Goal: Task Accomplishment & Management: Manage account settings

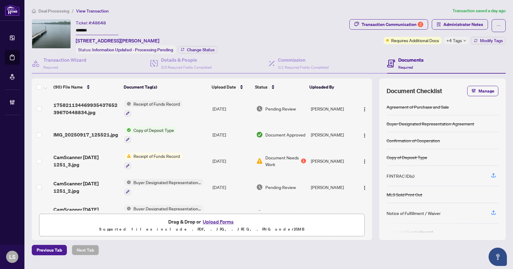
click at [53, 9] on span "Deal Processing" at bounding box center [53, 10] width 31 height 5
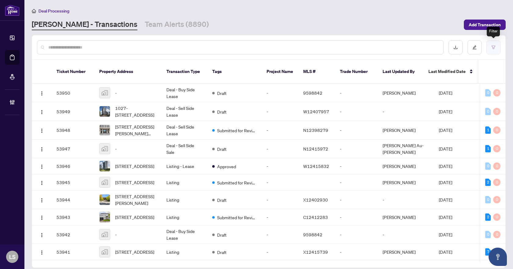
click at [498, 49] on button "button" at bounding box center [493, 47] width 14 height 14
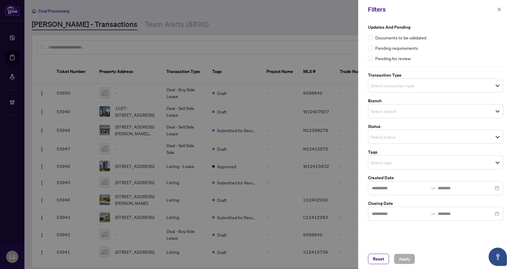
click at [409, 86] on input "search" at bounding box center [392, 85] width 43 height 7
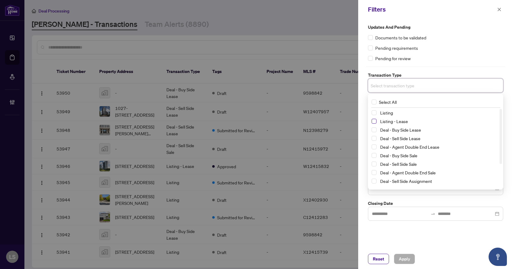
drag, startPoint x: 376, startPoint y: 111, endPoint x: 376, endPoint y: 121, distance: 9.8
click at [375, 111] on span "Select Listing" at bounding box center [374, 112] width 5 height 5
click at [376, 122] on span "Select Listing - Lease" at bounding box center [374, 122] width 5 height 5
click at [443, 52] on div "Updates and Pending Documents to be validated Pending requirements Pending for …" at bounding box center [435, 43] width 135 height 38
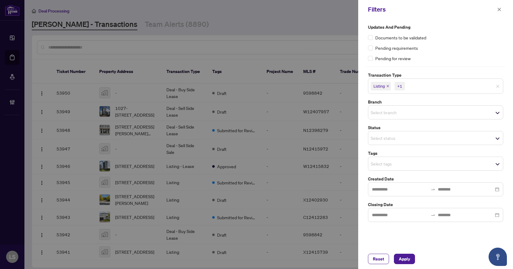
click at [388, 114] on input "search" at bounding box center [392, 112] width 43 height 7
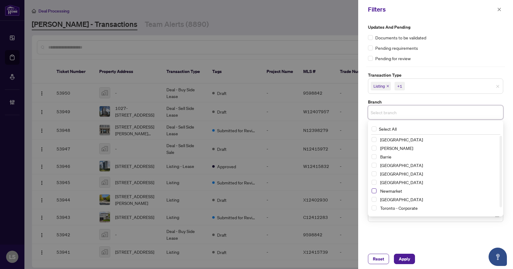
click at [374, 191] on span "Select Newmarket" at bounding box center [374, 190] width 5 height 5
click at [440, 28] on label "Updates and Pending" at bounding box center [435, 27] width 135 height 7
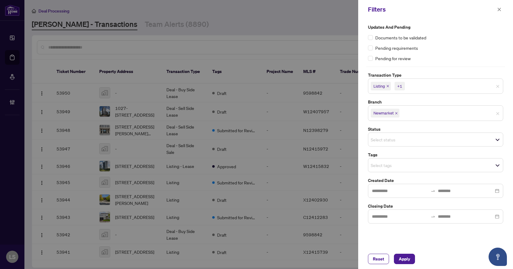
click at [387, 168] on input "search" at bounding box center [392, 165] width 43 height 7
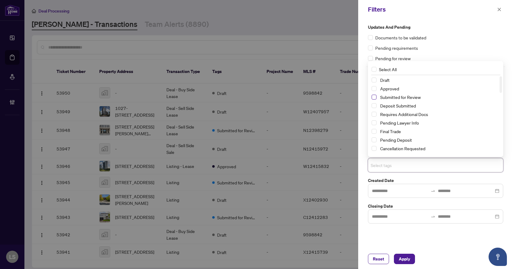
click at [374, 98] on span "Select Submitted for Review" at bounding box center [374, 97] width 5 height 5
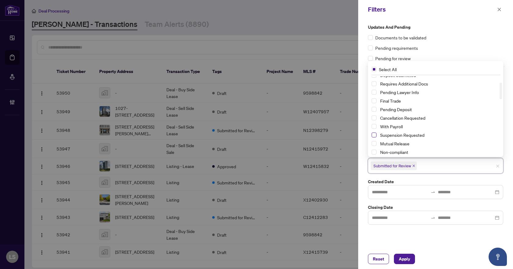
click at [373, 136] on span "Select Suspension Requested" at bounding box center [374, 135] width 5 height 5
click at [373, 118] on span "Select Cancellation Requested" at bounding box center [374, 117] width 5 height 5
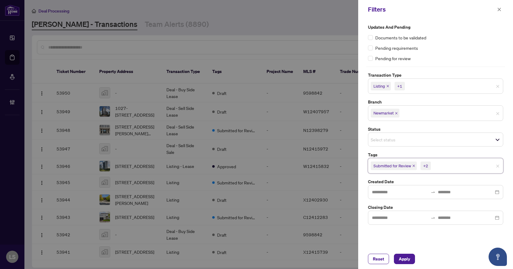
click at [470, 21] on div "Updates and Pending Documents to be validated Pending requirements Pending for …" at bounding box center [435, 134] width 155 height 230
click at [408, 256] on span "Apply" at bounding box center [404, 259] width 11 height 10
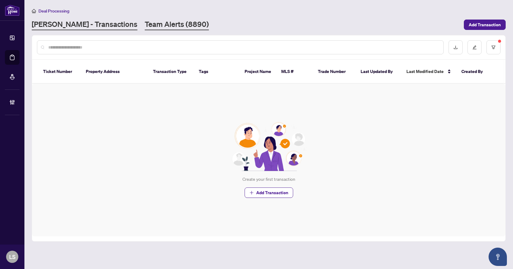
click at [145, 24] on link "Team Alerts (8890)" at bounding box center [177, 24] width 64 height 11
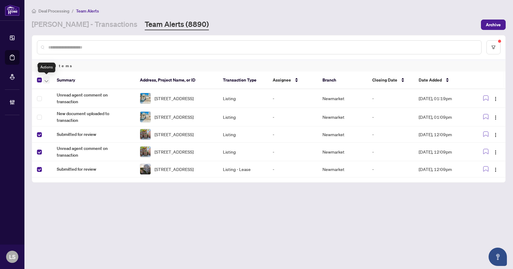
click at [46, 82] on icon "button" at bounding box center [47, 81] width 4 height 2
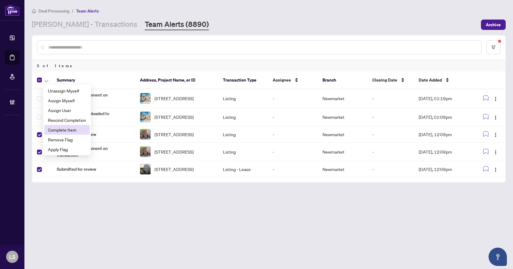
click at [65, 131] on span "Complete Item" at bounding box center [67, 129] width 38 height 7
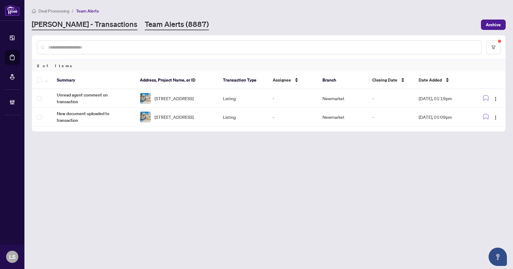
click at [68, 23] on link "[PERSON_NAME] - Transactions" at bounding box center [85, 24] width 106 height 11
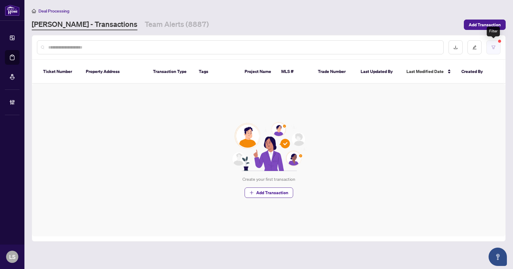
click at [494, 46] on icon "filter" at bounding box center [493, 47] width 4 height 4
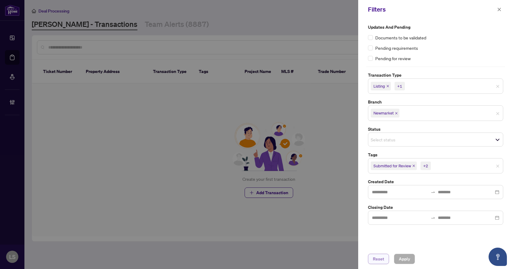
click at [381, 261] on span "Reset" at bounding box center [378, 259] width 11 height 10
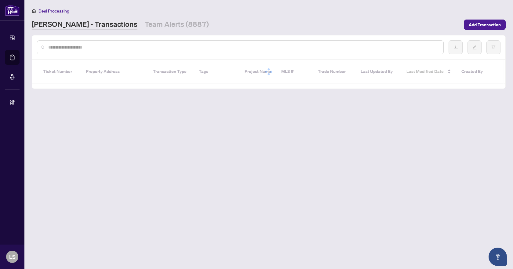
click at [156, 45] on div at bounding box center [256, 134] width 513 height 269
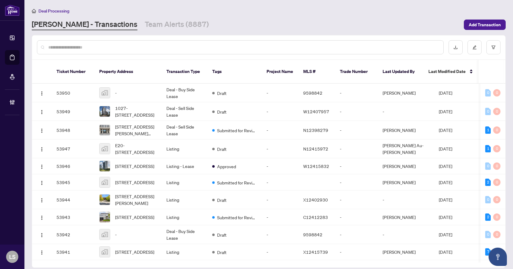
click at [156, 46] on input "text" at bounding box center [243, 47] width 390 height 7
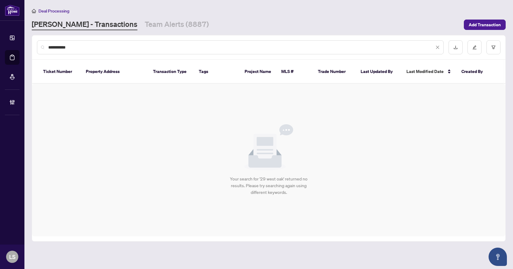
click at [52, 46] on input "**********" at bounding box center [241, 47] width 386 height 7
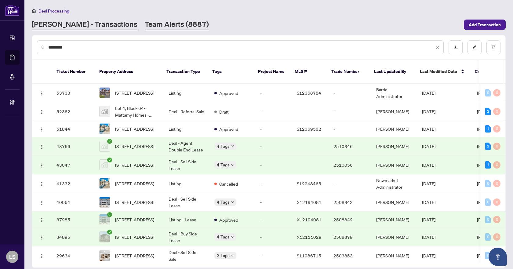
type input "********"
click at [145, 25] on link "Team Alerts (8887)" at bounding box center [177, 24] width 64 height 11
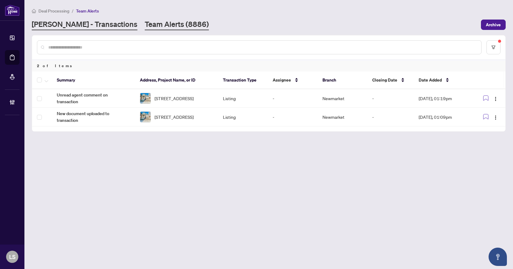
click at [79, 29] on link "[PERSON_NAME] - Transactions" at bounding box center [85, 24] width 106 height 11
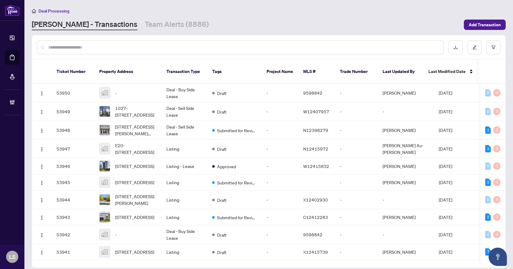
click at [93, 47] on input "text" at bounding box center [243, 47] width 390 height 7
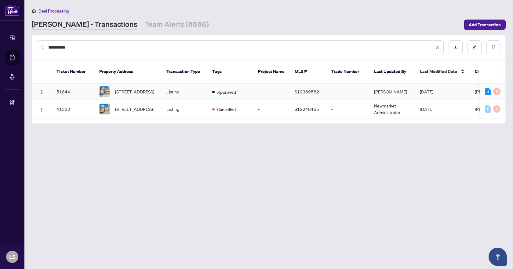
type input "**********"
click at [123, 88] on span "[STREET_ADDRESS]" at bounding box center [134, 91] width 39 height 7
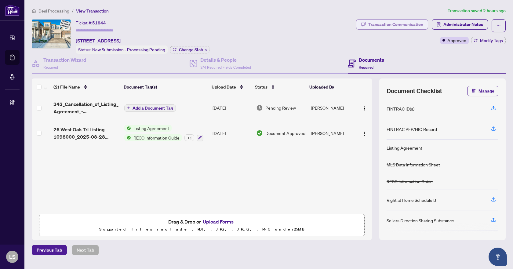
click at [407, 26] on div "Transaction Communication" at bounding box center [395, 25] width 55 height 10
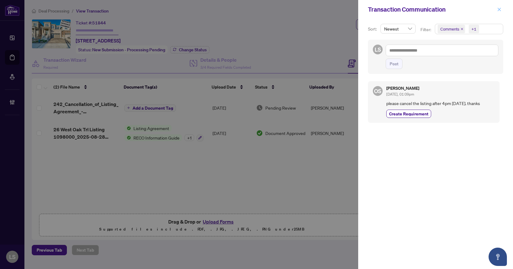
click at [500, 10] on icon "close" at bounding box center [499, 9] width 3 height 3
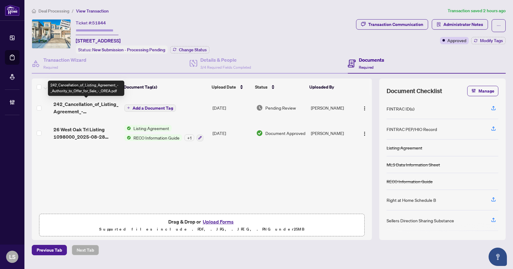
click at [85, 106] on span "242_Cancellation_of_Listing_Agreement_-_Authority_to_Offer_for_Sale_-_OREA.pdf" at bounding box center [86, 107] width 66 height 15
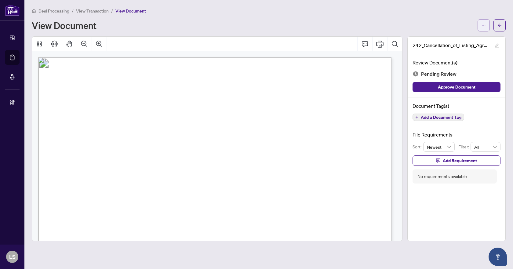
click at [484, 26] on icon "ellipsis" at bounding box center [484, 25] width 4 height 4
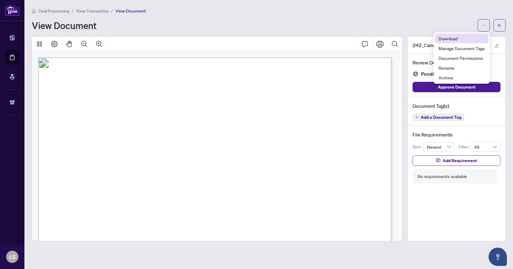
click at [452, 39] on span "Download" at bounding box center [462, 38] width 46 height 7
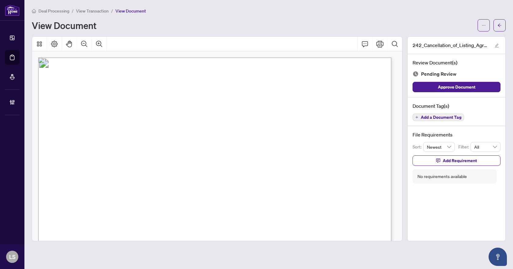
click at [58, 12] on span "Deal Processing" at bounding box center [53, 10] width 31 height 5
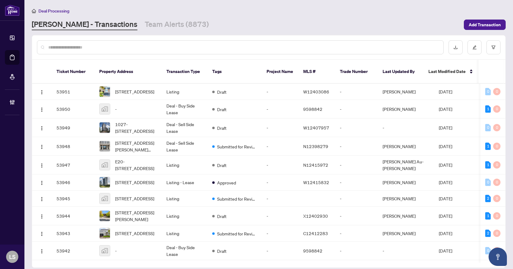
click at [75, 45] on input "text" at bounding box center [243, 47] width 390 height 7
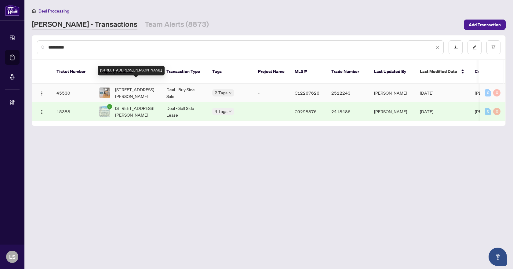
type input "**********"
click at [142, 89] on span "[STREET_ADDRESS][PERSON_NAME]" at bounding box center [136, 92] width 42 height 13
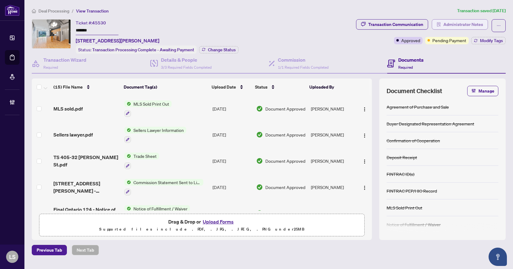
click at [471, 26] on span "Administrator Notes" at bounding box center [463, 25] width 40 height 10
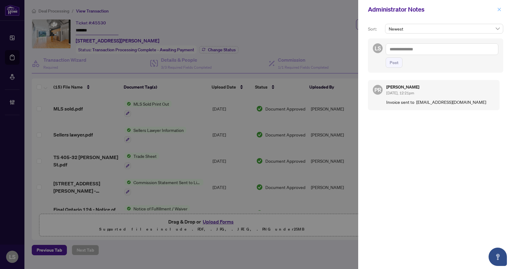
click at [500, 12] on icon "close" at bounding box center [499, 9] width 4 height 4
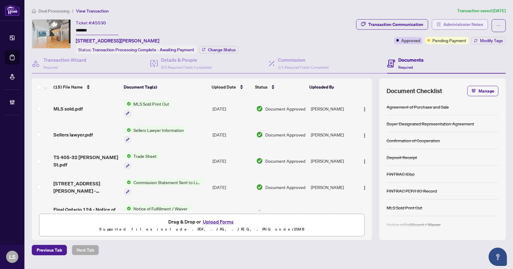
click at [450, 24] on span "Administrator Notes" at bounding box center [463, 25] width 40 height 10
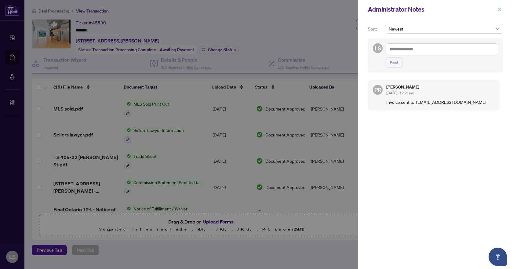
click at [497, 9] on icon "close" at bounding box center [499, 9] width 4 height 4
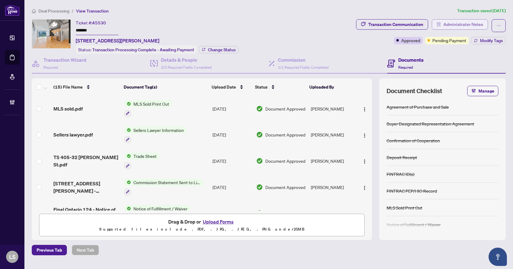
click at [459, 23] on span "Administrator Notes" at bounding box center [463, 25] width 40 height 10
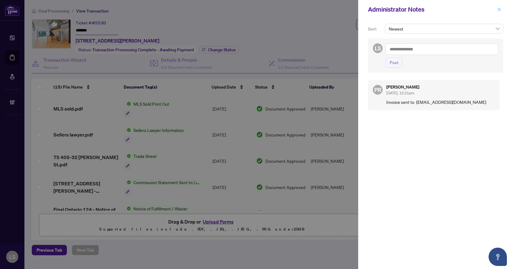
click at [499, 10] on icon "close" at bounding box center [499, 9] width 3 height 3
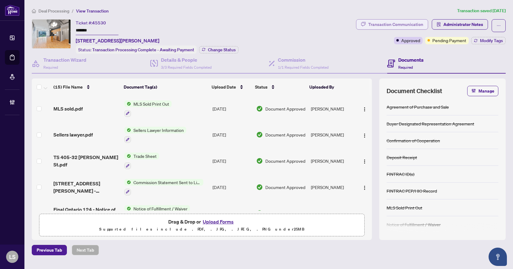
click at [408, 24] on div "Transaction Communication" at bounding box center [395, 25] width 55 height 10
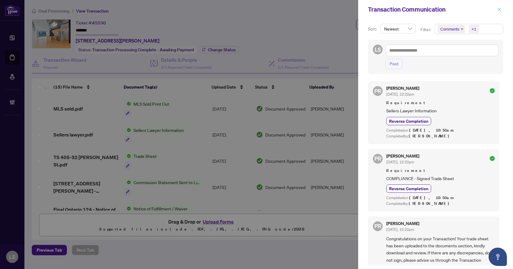
click at [497, 10] on icon "close" at bounding box center [499, 9] width 4 height 4
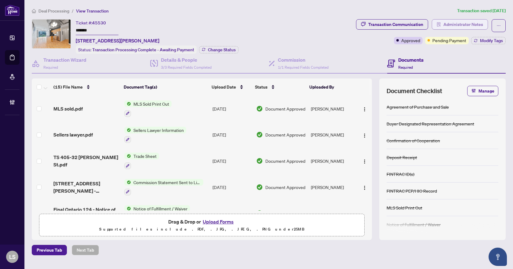
click at [460, 25] on span "Administrator Notes" at bounding box center [463, 25] width 40 height 10
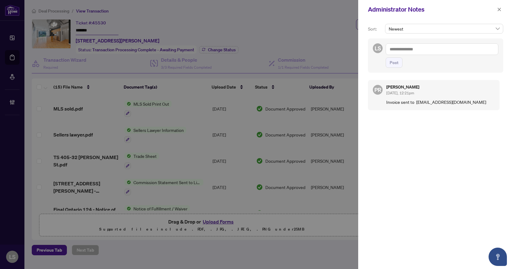
click at [419, 48] on textarea at bounding box center [442, 49] width 113 height 12
click at [424, 55] on span "[PERSON_NAME] Accounting" at bounding box center [442, 53] width 55 height 5
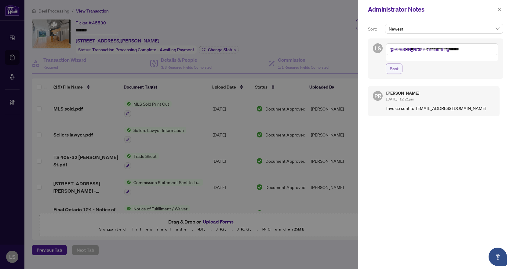
type textarea "**********"
click at [395, 64] on span "Post" at bounding box center [394, 69] width 9 height 10
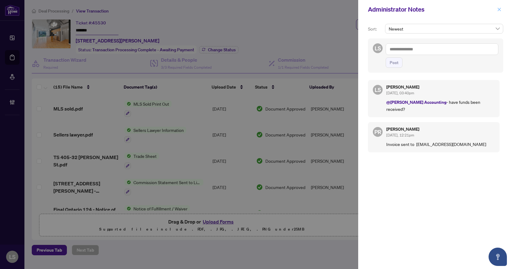
click at [499, 9] on icon "close" at bounding box center [499, 9] width 3 height 3
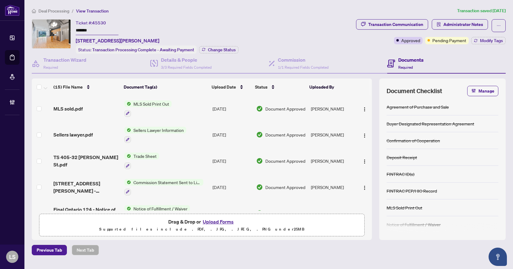
click at [49, 10] on span "Deal Processing" at bounding box center [53, 10] width 31 height 5
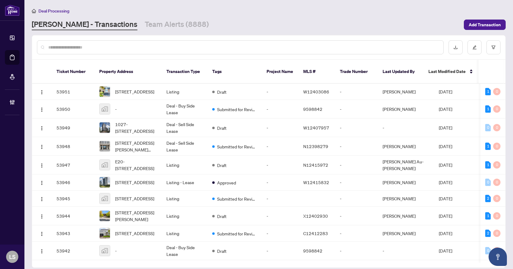
click at [82, 49] on input "text" at bounding box center [243, 47] width 390 height 7
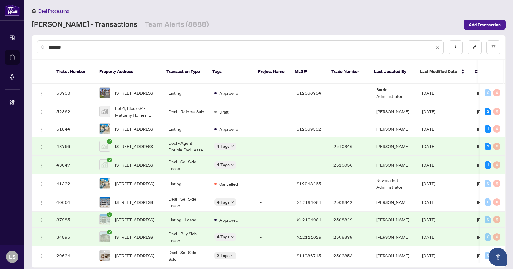
click at [48, 47] on input "********" at bounding box center [241, 47] width 386 height 7
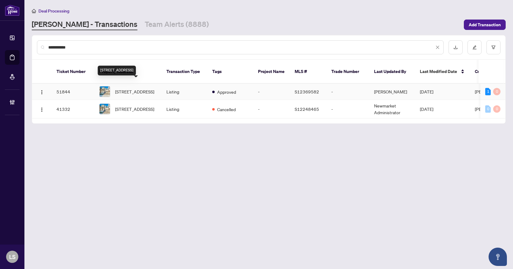
type input "**********"
click at [143, 89] on span "[STREET_ADDRESS]" at bounding box center [134, 91] width 39 height 7
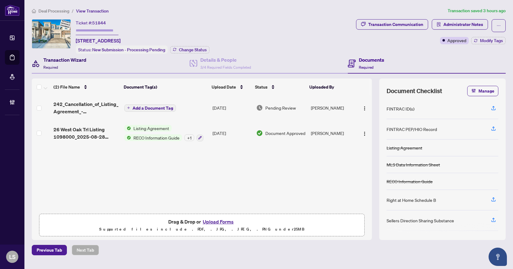
click at [77, 64] on div "Transaction Wizard Required" at bounding box center [64, 63] width 43 height 14
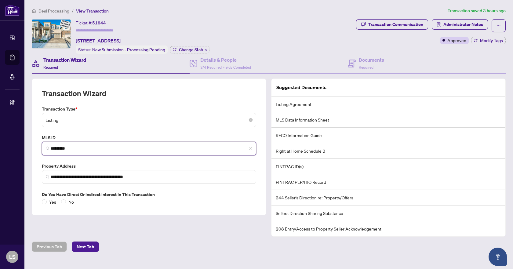
drag, startPoint x: 78, startPoint y: 149, endPoint x: 35, endPoint y: 147, distance: 43.1
click at [35, 147] on div "**********" at bounding box center [149, 146] width 235 height 137
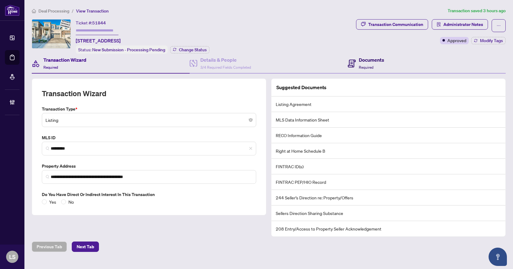
click at [373, 60] on h4 "Documents" at bounding box center [371, 59] width 25 height 7
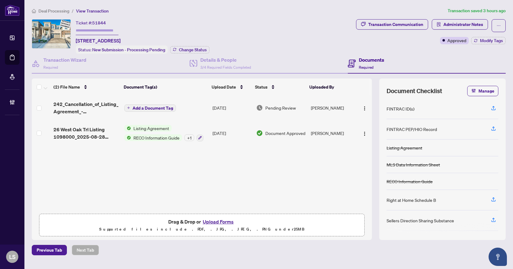
click at [57, 11] on span "Deal Processing" at bounding box center [53, 10] width 31 height 5
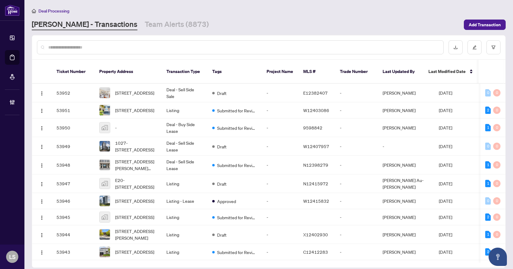
click at [124, 47] on input "text" at bounding box center [243, 47] width 390 height 7
paste input "*********"
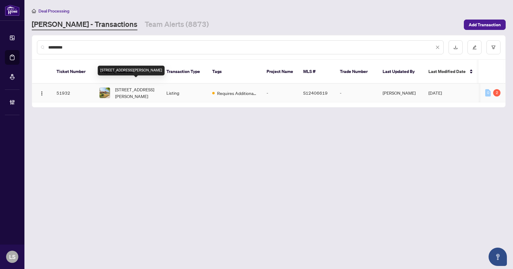
type input "*********"
click at [130, 86] on span "[STREET_ADDRESS][PERSON_NAME]" at bounding box center [136, 92] width 42 height 13
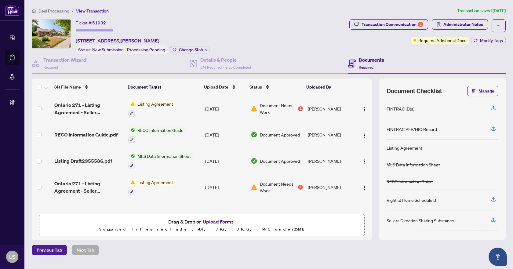
click at [93, 158] on span "Listing Draft2955586.pdf" at bounding box center [83, 160] width 58 height 7
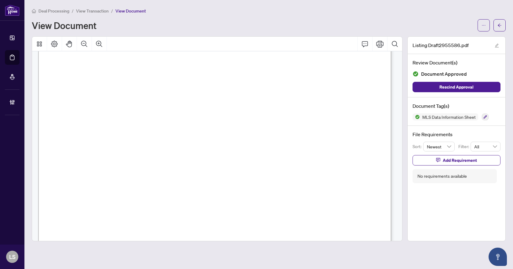
scroll to position [153, 0]
click at [501, 25] on icon "arrow-left" at bounding box center [499, 25] width 4 height 4
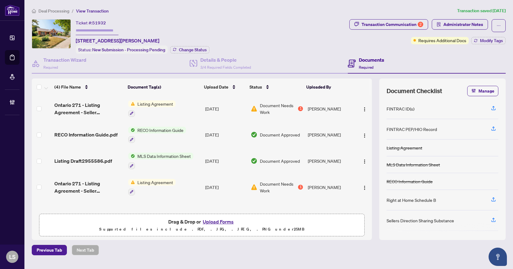
click at [55, 7] on main "Deal Processing / View Transaction Transaction saved [DATE] Ticket #: 51932 [ST…" at bounding box center [268, 134] width 489 height 269
click at [52, 7] on li "Deal Processing" at bounding box center [51, 10] width 38 height 7
click at [55, 13] on li "Deal Processing" at bounding box center [51, 10] width 38 height 7
click at [55, 12] on span "Deal Processing" at bounding box center [53, 10] width 31 height 5
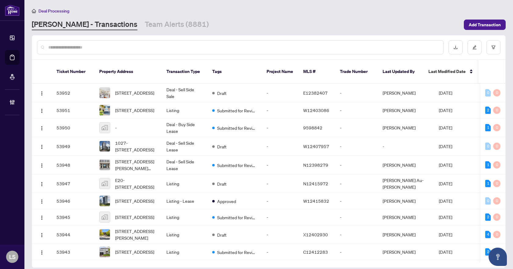
click at [75, 46] on input "text" at bounding box center [243, 47] width 390 height 7
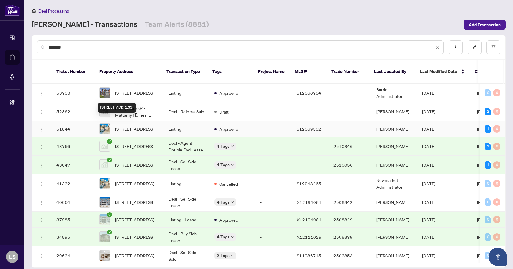
type input "********"
click at [134, 126] on span "[STREET_ADDRESS]" at bounding box center [134, 129] width 39 height 7
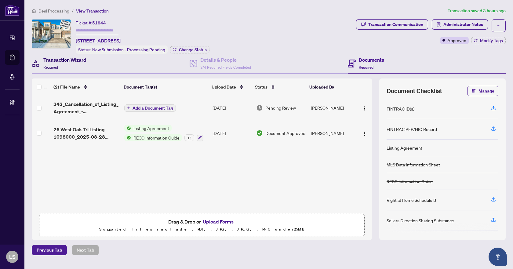
click at [64, 61] on h4 "Transaction Wizard" at bounding box center [64, 59] width 43 height 7
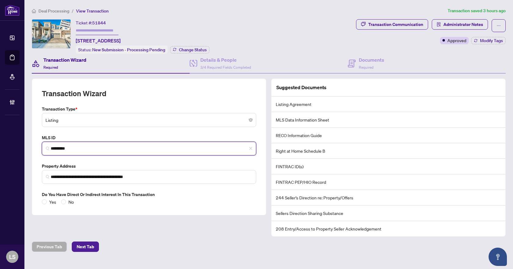
drag, startPoint x: 83, startPoint y: 144, endPoint x: 36, endPoint y: 144, distance: 47.3
click at [36, 144] on div "**********" at bounding box center [149, 146] width 235 height 137
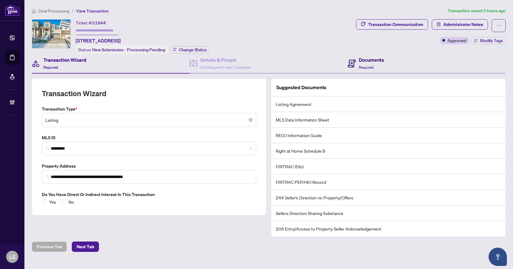
click at [357, 64] on div "Documents Required" at bounding box center [366, 63] width 36 height 14
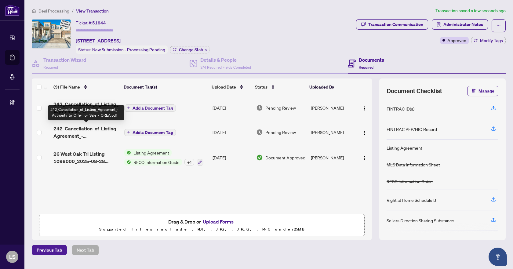
click at [85, 134] on span "242_Cancellation_of_Listing_Agreement_-_Authority_to_Offer_for_Sale_-_OREA.pdf" at bounding box center [86, 132] width 66 height 15
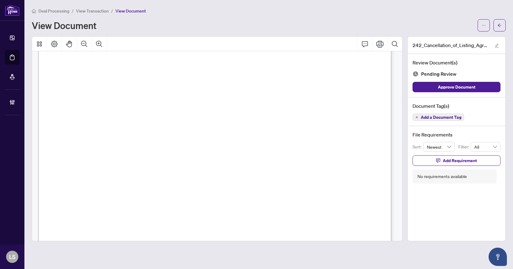
scroll to position [35, 0]
click at [436, 117] on span "Add a Document Tag" at bounding box center [441, 117] width 41 height 4
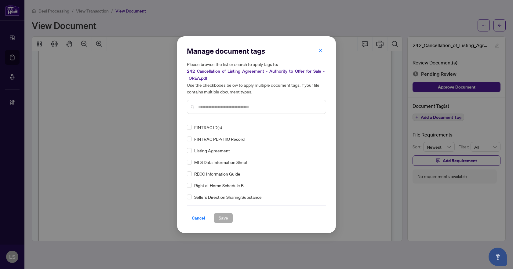
click at [238, 106] on input "text" at bounding box center [259, 107] width 123 height 7
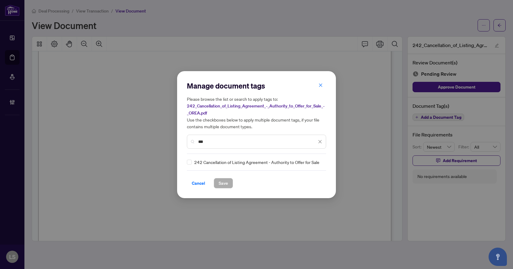
type input "***"
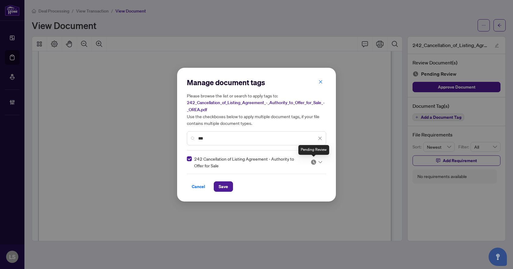
click at [315, 162] on img at bounding box center [314, 162] width 6 height 6
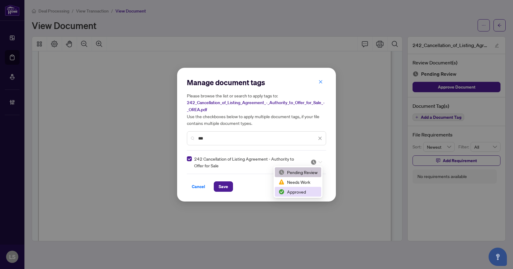
click at [298, 195] on div "Approved" at bounding box center [298, 191] width 39 height 7
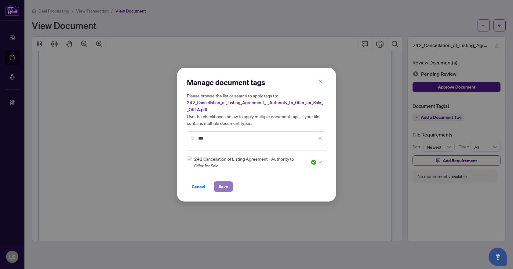
click at [228, 187] on span "Save" at bounding box center [223, 187] width 9 height 10
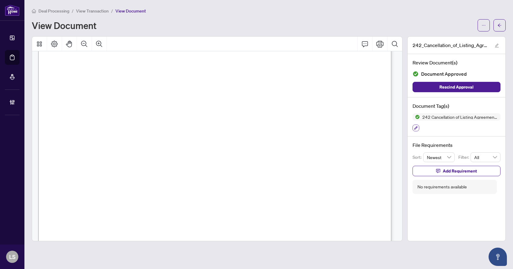
click at [415, 128] on icon "button" at bounding box center [415, 127] width 3 height 3
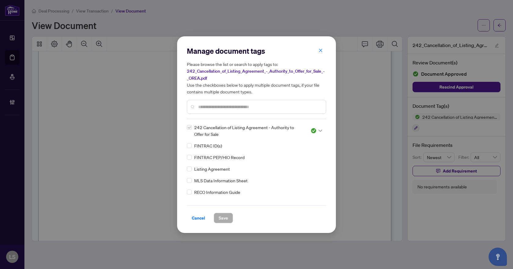
click at [319, 129] on icon at bounding box center [321, 130] width 4 height 2
click at [307, 148] on div "Needs Work" at bounding box center [296, 150] width 39 height 7
click at [228, 214] on span "Save" at bounding box center [223, 218] width 9 height 10
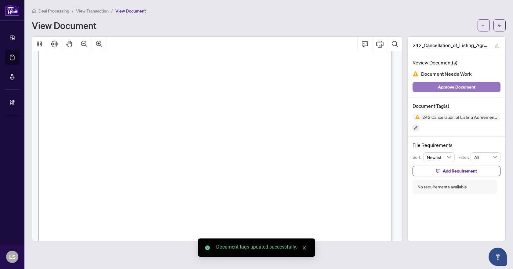
click at [459, 88] on span "Approve Document" at bounding box center [457, 87] width 38 height 10
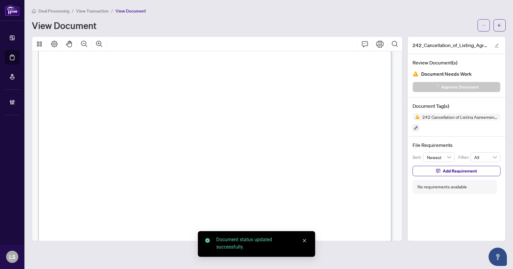
click at [500, 24] on icon "arrow-left" at bounding box center [499, 25] width 4 height 4
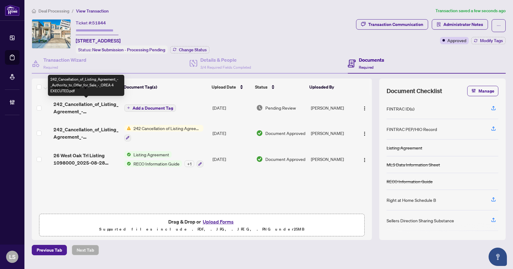
click at [95, 108] on span "242_Cancellation_of_Listing_Agreement_-_Authority_to_Offer_for_Sale_-_OREA 4 EX…" at bounding box center [86, 107] width 66 height 15
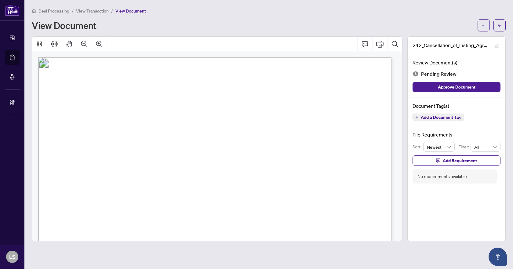
click at [448, 120] on button "Add a Document Tag" at bounding box center [439, 117] width 52 height 7
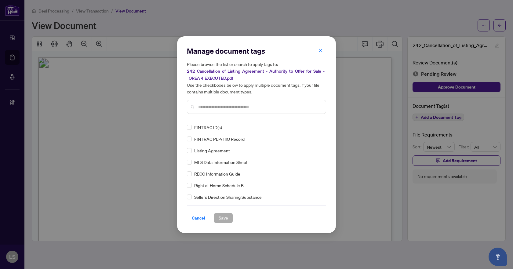
drag, startPoint x: 220, startPoint y: 104, endPoint x: 352, endPoint y: 111, distance: 131.5
click at [221, 104] on input "text" at bounding box center [259, 107] width 123 height 7
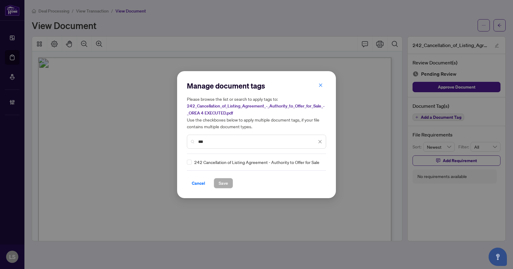
type input "***"
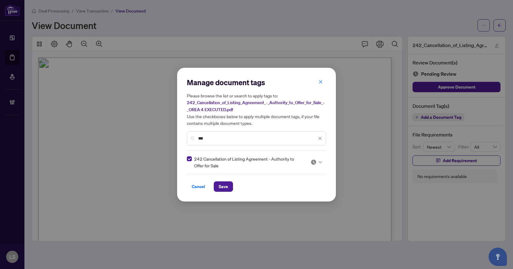
click at [317, 161] on div at bounding box center [317, 162] width 12 height 6
click at [300, 190] on div "Approved" at bounding box center [298, 191] width 39 height 7
click at [226, 188] on span "Save" at bounding box center [223, 187] width 9 height 10
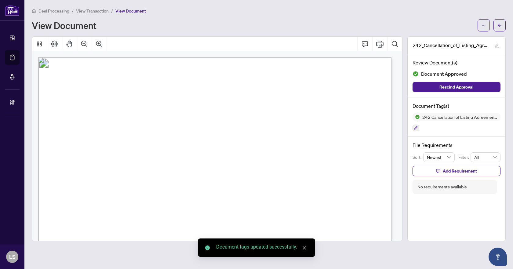
click at [502, 28] on button "button" at bounding box center [499, 25] width 12 height 12
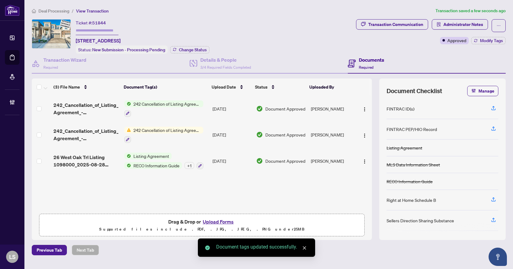
click at [364, 110] on img "button" at bounding box center [364, 109] width 5 height 5
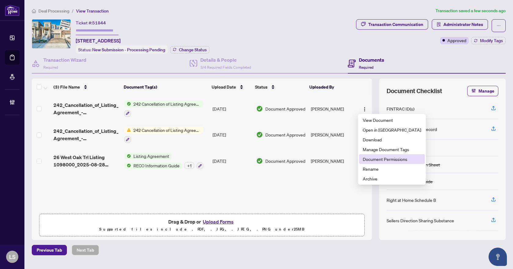
click at [374, 161] on span "Document Permissions" at bounding box center [392, 159] width 58 height 7
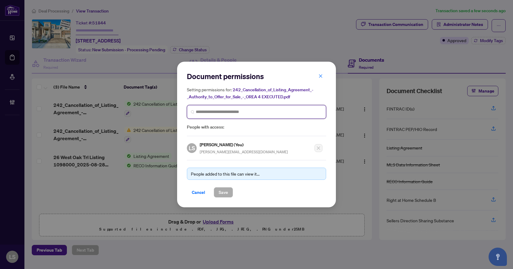
drag, startPoint x: 266, startPoint y: 111, endPoint x: 273, endPoint y: 104, distance: 10.2
click at [273, 104] on div "Setting permissions for: 242_Cancellation_of_Listing_Agreement_-_Authority_to_O…" at bounding box center [256, 108] width 139 height 45
type input "****"
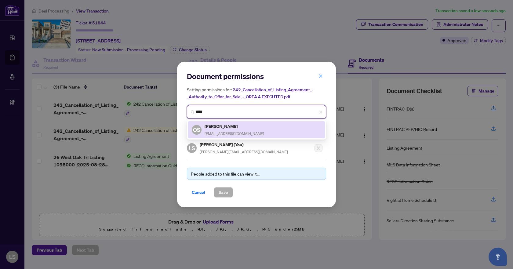
click at [238, 131] on span "[EMAIL_ADDRESS][DOMAIN_NAME]" at bounding box center [235, 133] width 60 height 5
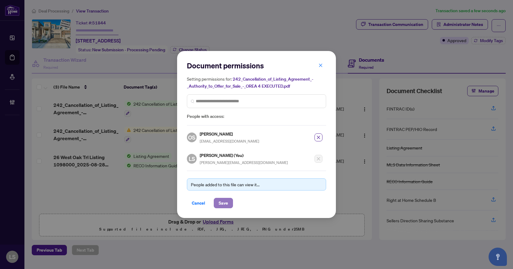
click at [228, 205] on span "Save" at bounding box center [223, 203] width 9 height 10
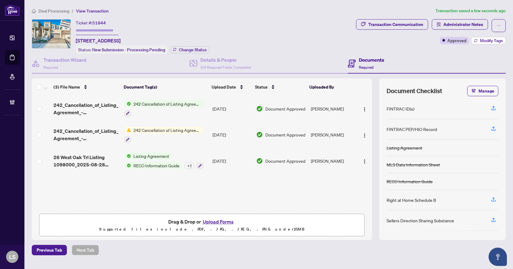
click at [490, 43] on span "Modify Tags" at bounding box center [491, 40] width 23 height 4
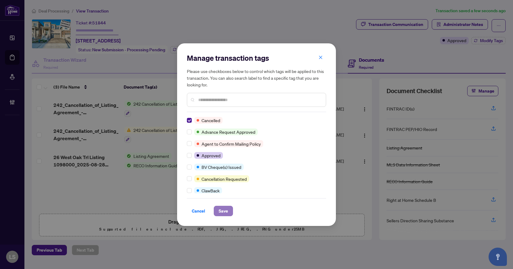
click at [227, 212] on span "Save" at bounding box center [223, 211] width 9 height 10
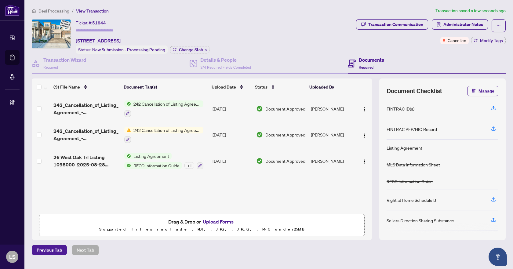
click at [62, 12] on span "Deal Processing" at bounding box center [53, 10] width 31 height 5
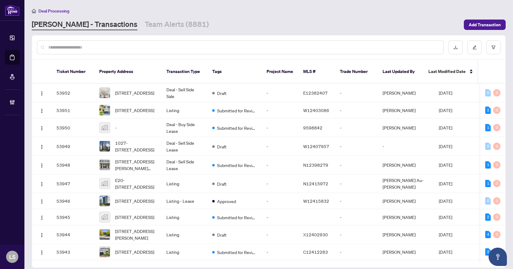
click at [203, 51] on div at bounding box center [240, 47] width 407 height 14
click at [206, 47] on input "text" at bounding box center [243, 47] width 390 height 7
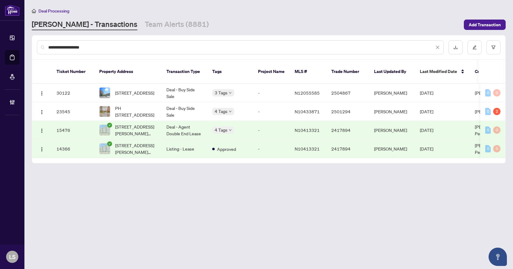
drag, startPoint x: 107, startPoint y: 49, endPoint x: 47, endPoint y: 46, distance: 59.9
click at [47, 46] on div "**********" at bounding box center [240, 47] width 407 height 14
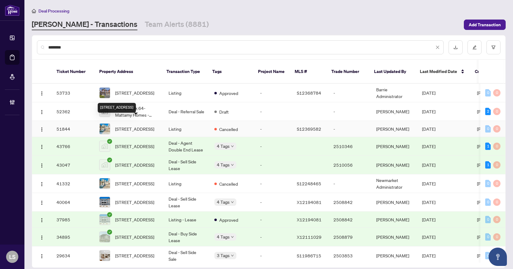
type input "********"
click at [127, 126] on span "[STREET_ADDRESS]" at bounding box center [134, 129] width 39 height 7
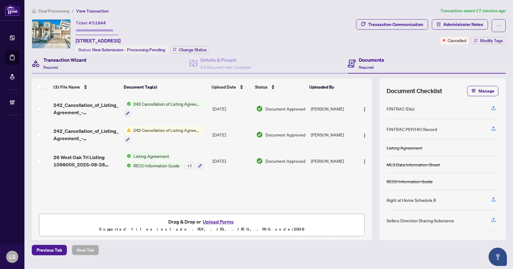
click at [64, 67] on div "Transaction Wizard Required" at bounding box center [64, 63] width 43 height 14
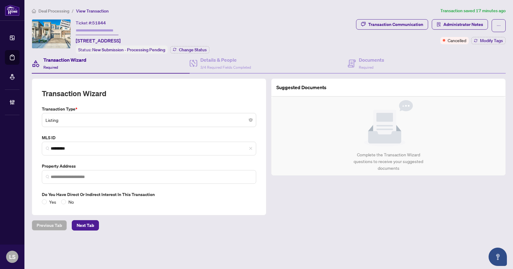
type input "**********"
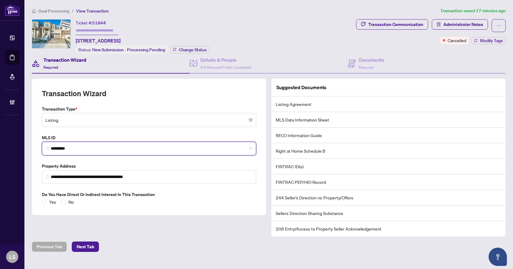
drag, startPoint x: 92, startPoint y: 146, endPoint x: 48, endPoint y: 146, distance: 44.6
click at [48, 146] on span "*********" at bounding box center [149, 149] width 214 height 14
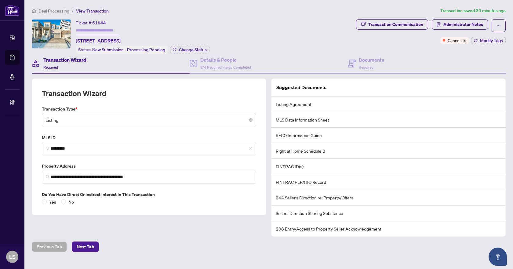
click at [56, 12] on span "Deal Processing" at bounding box center [53, 10] width 31 height 5
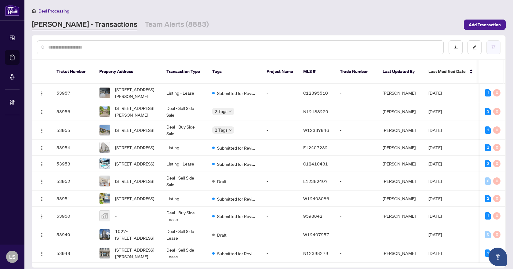
click at [497, 49] on button "button" at bounding box center [493, 47] width 14 height 14
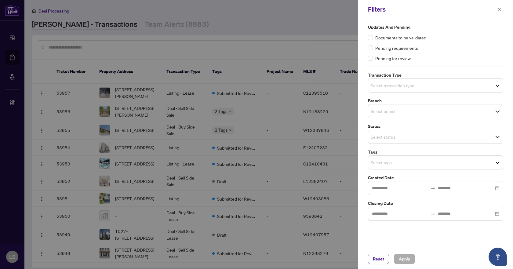
click at [411, 84] on input "search" at bounding box center [392, 85] width 43 height 7
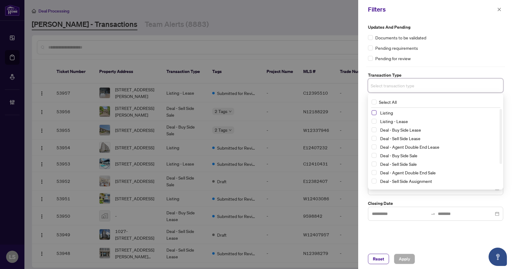
click at [373, 114] on span "Select Listing" at bounding box center [374, 112] width 5 height 5
click at [374, 125] on span "Select Listing - Lease" at bounding box center [374, 122] width 5 height 5
click at [463, 35] on div "Documents to be validated" at bounding box center [435, 37] width 135 height 7
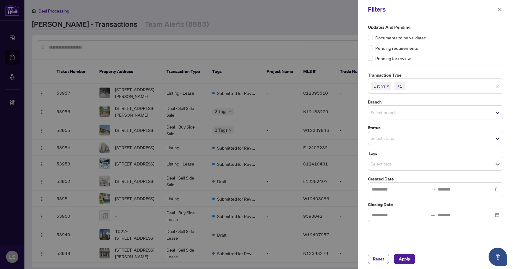
click at [401, 111] on input "search" at bounding box center [392, 112] width 43 height 7
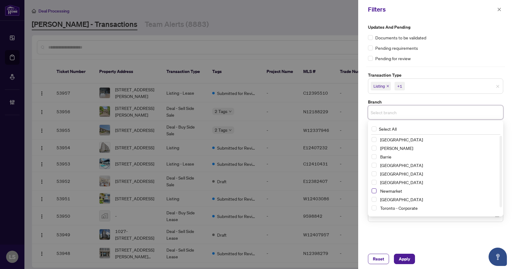
click at [375, 191] on span "Select Newmarket" at bounding box center [374, 190] width 5 height 5
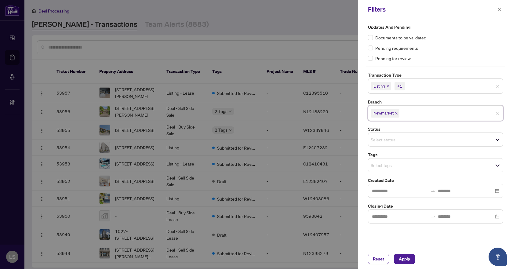
click at [458, 41] on div "Updates and Pending Documents to be validated Pending requirements Pending for …" at bounding box center [435, 43] width 135 height 38
click at [397, 167] on input "search" at bounding box center [392, 165] width 43 height 7
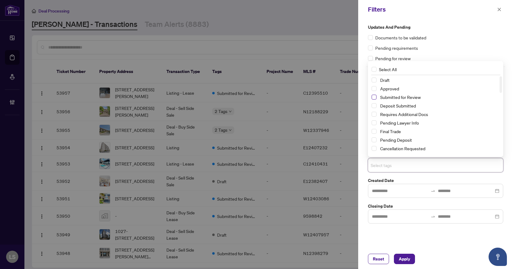
click at [373, 96] on span "Select Submitted for Review" at bounding box center [374, 97] width 5 height 5
click at [374, 150] on span "Select Cancellation Requested" at bounding box center [374, 148] width 5 height 5
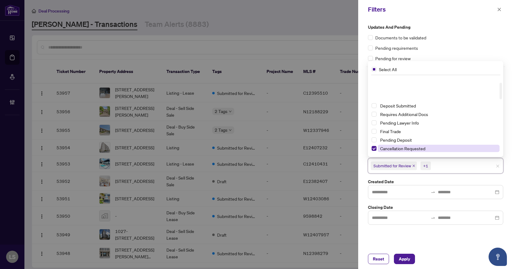
scroll to position [31, 0]
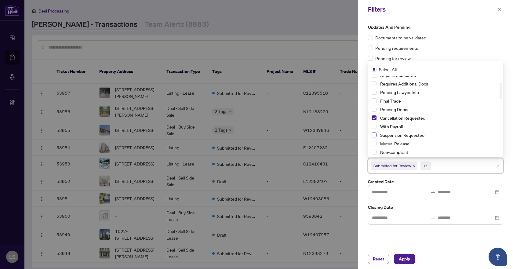
click at [374, 134] on span "Select Suspension Requested" at bounding box center [374, 135] width 5 height 5
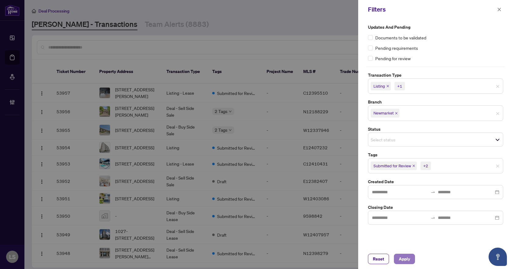
click at [406, 257] on span "Apply" at bounding box center [404, 259] width 11 height 10
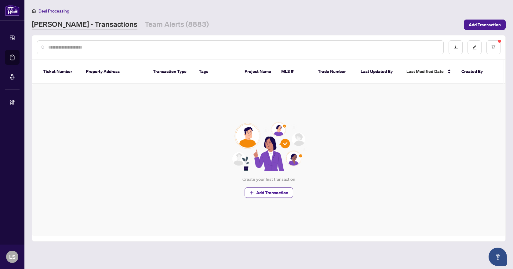
click at [403, 193] on div "Create your first transaction Add Transaction" at bounding box center [268, 160] width 473 height 153
click at [145, 25] on link "Team Alerts (8883)" at bounding box center [177, 24] width 64 height 11
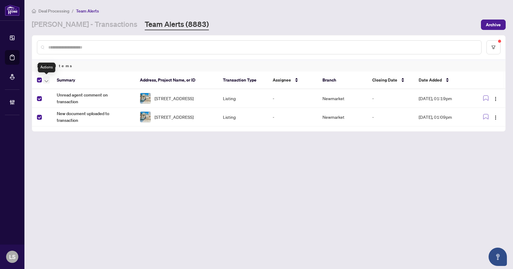
click at [45, 81] on icon "button" at bounding box center [47, 81] width 4 height 2
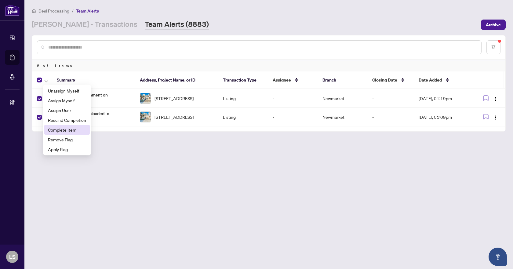
click at [66, 129] on span "Complete Item" at bounding box center [67, 129] width 38 height 7
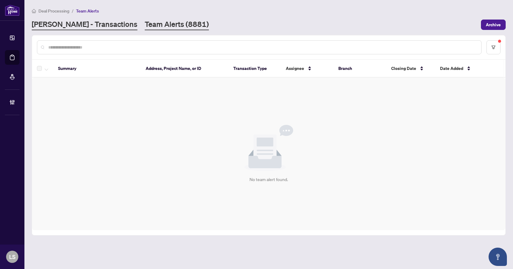
click at [59, 21] on link "[PERSON_NAME] - Transactions" at bounding box center [85, 24] width 106 height 11
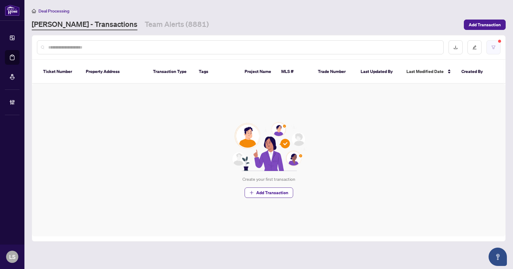
click at [496, 46] on button "button" at bounding box center [493, 47] width 14 height 14
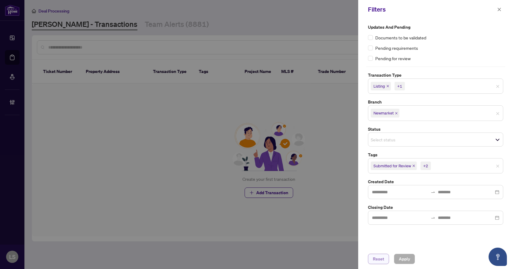
click at [375, 259] on span "Reset" at bounding box center [378, 259] width 11 height 10
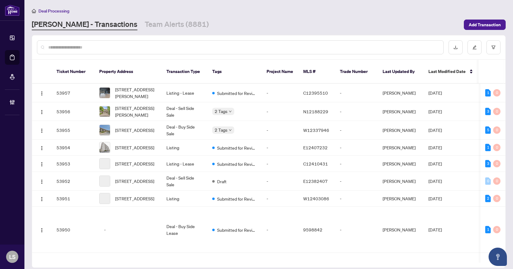
click at [107, 49] on input "text" at bounding box center [243, 47] width 390 height 7
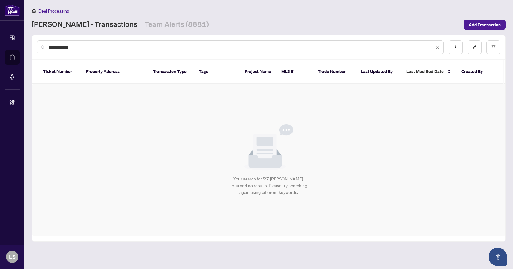
type input "**********"
click at [145, 28] on link "Team Alerts (8881)" at bounding box center [177, 24] width 64 height 11
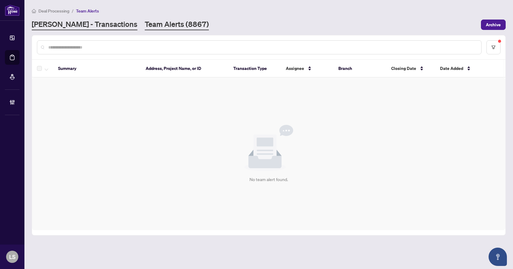
click at [82, 27] on link "[PERSON_NAME] - Transactions" at bounding box center [85, 24] width 106 height 11
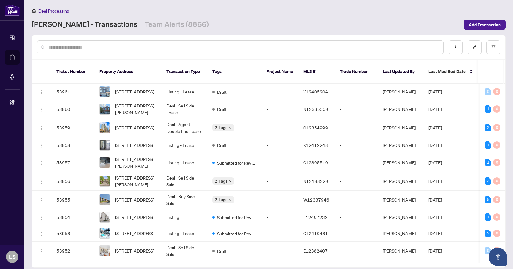
click at [100, 42] on div at bounding box center [240, 47] width 407 height 14
click at [100, 45] on input "text" at bounding box center [243, 47] width 390 height 7
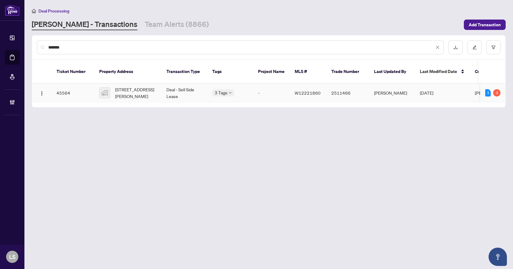
type input "*******"
click at [125, 86] on span "[STREET_ADDRESS][PERSON_NAME]" at bounding box center [136, 92] width 42 height 13
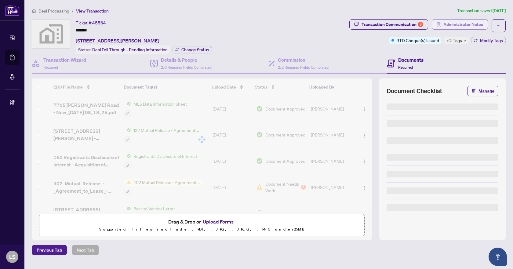
click at [456, 24] on span "Administrator Notes" at bounding box center [463, 25] width 40 height 10
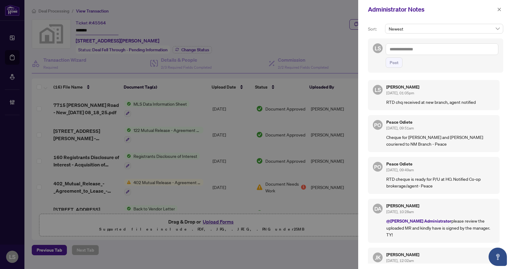
click at [402, 51] on textarea at bounding box center [442, 49] width 113 height 12
type textarea "**********"
click at [397, 62] on span "Post" at bounding box center [394, 63] width 9 height 10
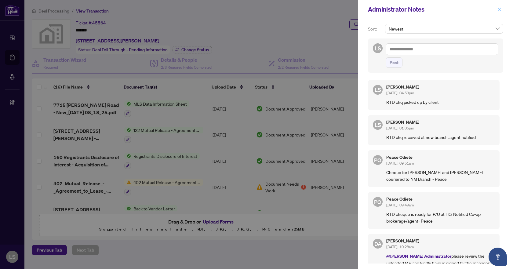
click at [500, 10] on icon "close" at bounding box center [499, 9] width 4 height 4
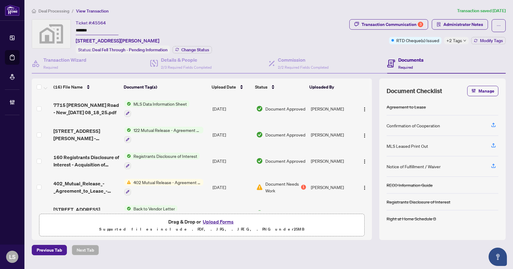
click at [54, 9] on span "Deal Processing" at bounding box center [53, 10] width 31 height 5
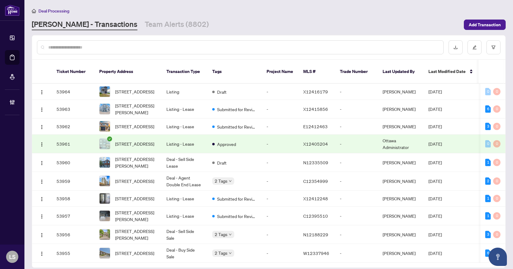
click at [97, 45] on input "text" at bounding box center [243, 47] width 390 height 7
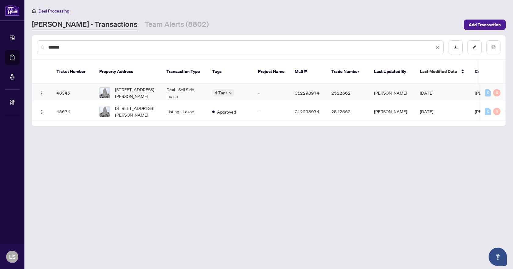
type input "*******"
click at [121, 88] on span "[STREET_ADDRESS][PERSON_NAME]" at bounding box center [136, 92] width 42 height 13
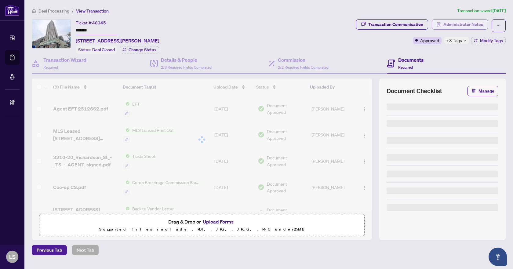
click at [469, 22] on span "Administrator Notes" at bounding box center [463, 25] width 40 height 10
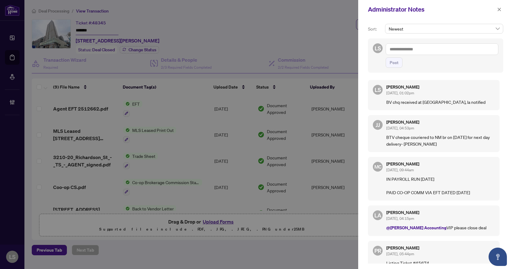
click at [408, 47] on textarea at bounding box center [442, 49] width 113 height 12
type textarea "**********"
click at [394, 66] on span "Post" at bounding box center [394, 63] width 9 height 10
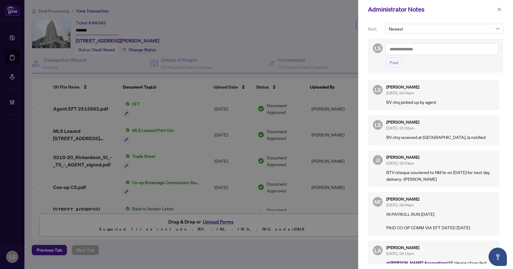
click at [59, 11] on div at bounding box center [256, 134] width 513 height 269
click at [501, 8] on icon "close" at bounding box center [499, 9] width 4 height 4
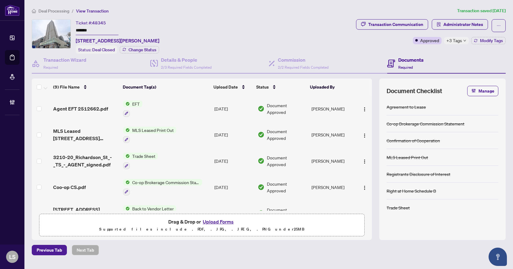
click at [57, 13] on span "Deal Processing" at bounding box center [53, 10] width 31 height 5
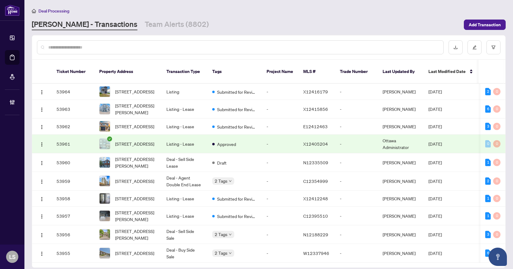
click at [60, 48] on input "text" at bounding box center [243, 47] width 390 height 7
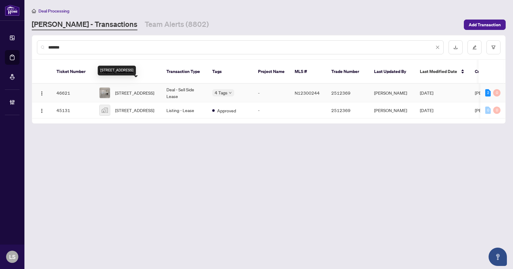
type input "*******"
click at [126, 89] on span "[STREET_ADDRESS]" at bounding box center [134, 92] width 39 height 7
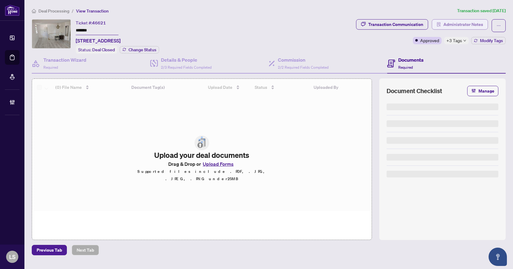
click at [445, 22] on span "Administrator Notes" at bounding box center [463, 25] width 40 height 10
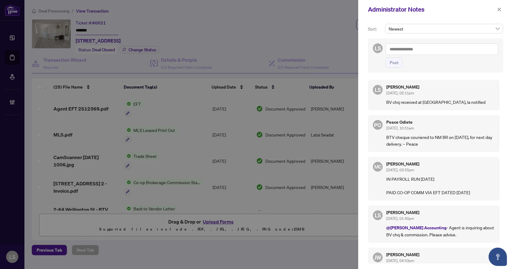
click at [397, 51] on textarea at bounding box center [442, 49] width 113 height 12
type textarea "**********"
click at [399, 60] on button "Post" at bounding box center [394, 62] width 17 height 10
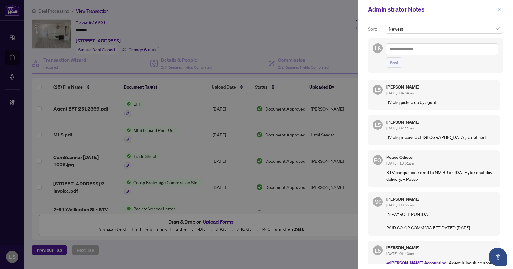
click at [499, 10] on icon "close" at bounding box center [499, 9] width 4 height 4
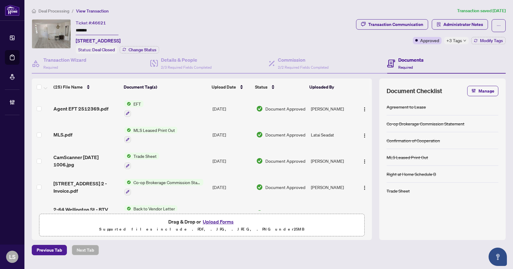
click at [50, 10] on span "Deal Processing" at bounding box center [53, 10] width 31 height 5
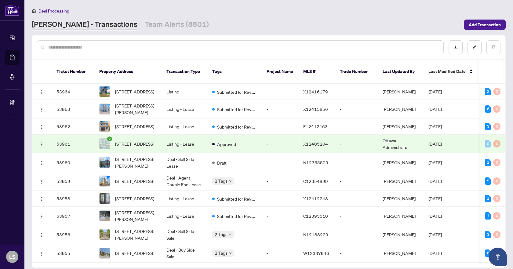
click at [203, 47] on input "text" at bounding box center [243, 47] width 390 height 7
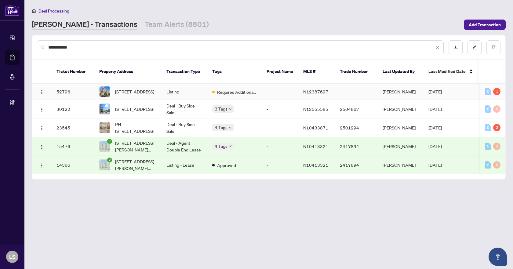
type input "**********"
click at [133, 88] on span "[STREET_ADDRESS]" at bounding box center [134, 91] width 39 height 7
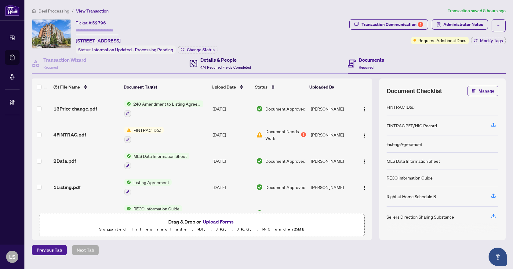
click at [219, 61] on h4 "Details & People" at bounding box center [225, 59] width 51 height 7
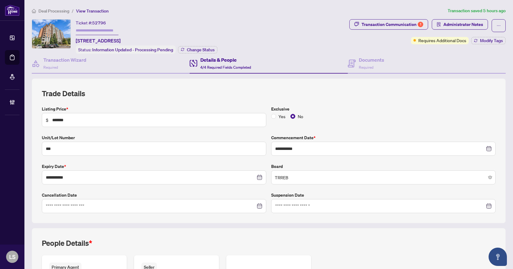
click at [60, 12] on span "Deal Processing" at bounding box center [53, 10] width 31 height 5
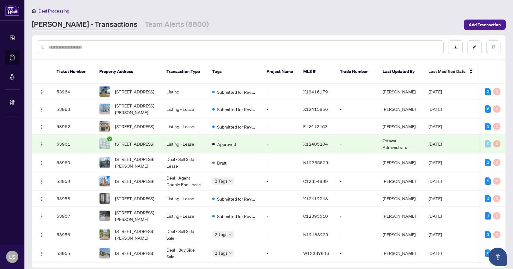
click at [161, 47] on input "text" at bounding box center [243, 47] width 390 height 7
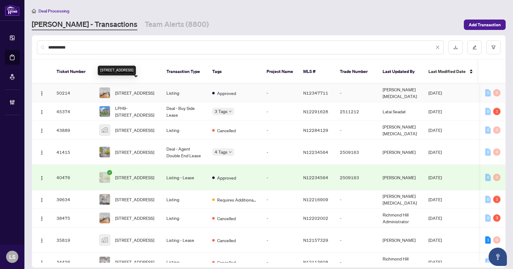
type input "**********"
click at [144, 89] on span "[STREET_ADDRESS]" at bounding box center [134, 92] width 39 height 7
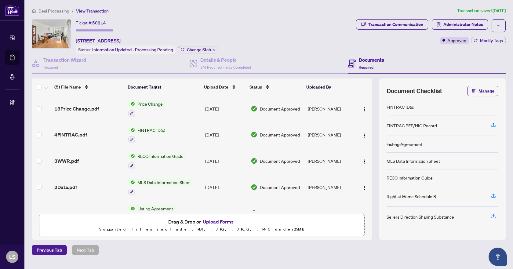
click at [57, 12] on span "Deal Processing" at bounding box center [53, 10] width 31 height 5
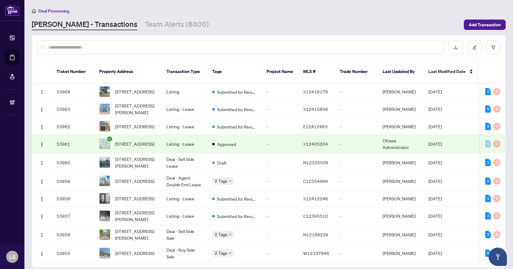
click at [74, 47] on input "text" at bounding box center [243, 47] width 390 height 7
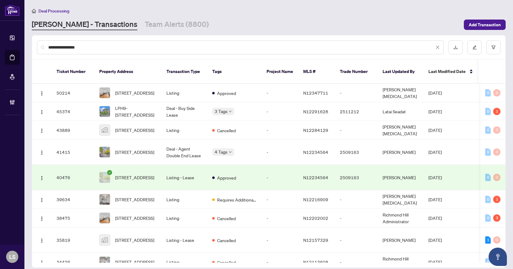
click at [50, 48] on input "**********" at bounding box center [241, 47] width 386 height 7
click at [50, 47] on input "**********" at bounding box center [241, 47] width 386 height 7
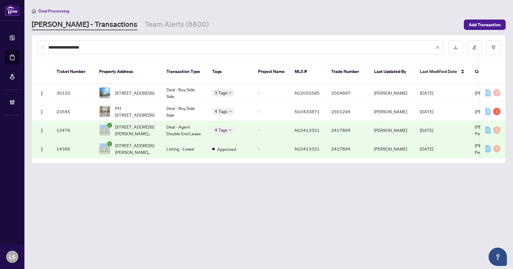
drag, startPoint x: 94, startPoint y: 47, endPoint x: 37, endPoint y: 44, distance: 57.2
click at [37, 44] on div "**********" at bounding box center [240, 47] width 407 height 14
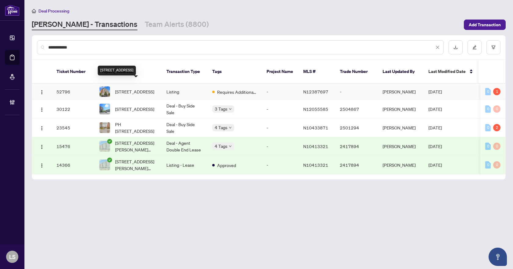
type input "**********"
click at [137, 88] on span "[STREET_ADDRESS]" at bounding box center [134, 91] width 39 height 7
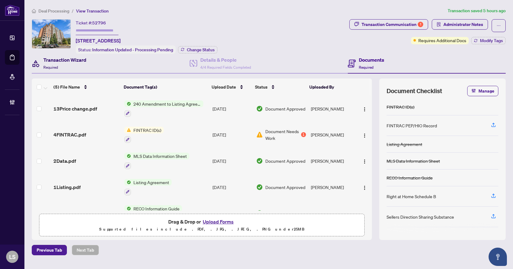
click at [64, 64] on div "Transaction Wizard Required" at bounding box center [64, 63] width 43 height 14
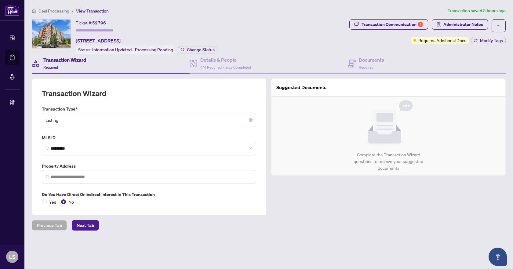
type input "**********"
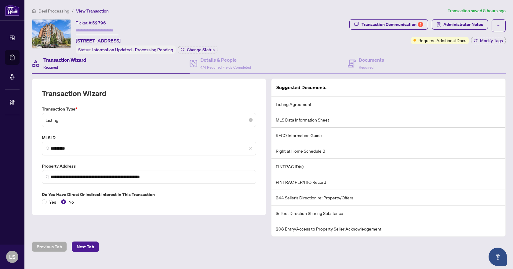
click at [49, 11] on span "Deal Processing" at bounding box center [53, 10] width 31 height 5
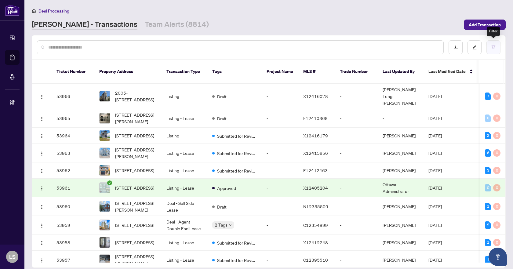
click at [495, 48] on icon "filter" at bounding box center [493, 47] width 4 height 4
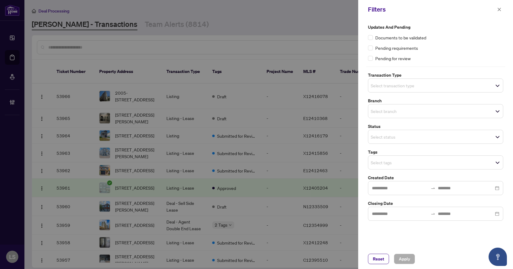
click at [398, 87] on input "search" at bounding box center [392, 85] width 43 height 7
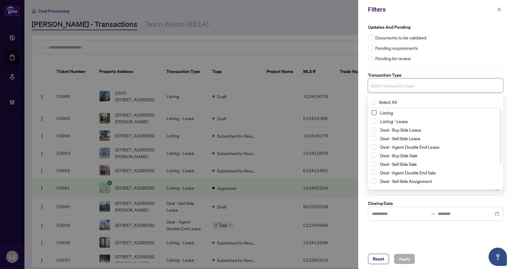
click at [376, 113] on span "Select Listing" at bounding box center [374, 112] width 5 height 5
click at [373, 121] on span "Select Listing - Lease" at bounding box center [374, 122] width 5 height 5
click at [460, 47] on div "Pending requirements" at bounding box center [435, 48] width 135 height 7
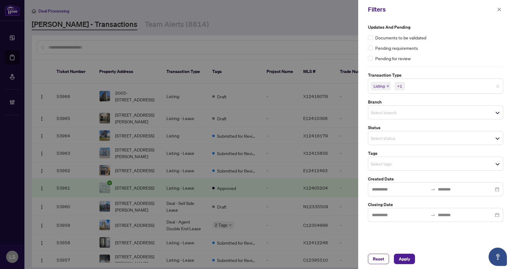
click at [382, 112] on input "search" at bounding box center [392, 112] width 43 height 7
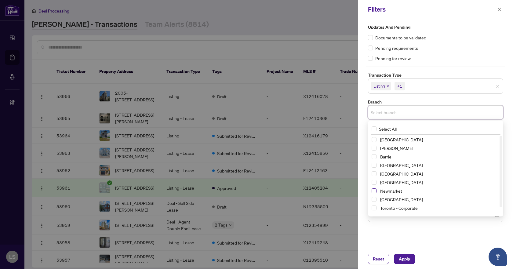
click at [374, 190] on span "Select Newmarket" at bounding box center [374, 190] width 5 height 5
click at [453, 39] on div "Documents to be validated" at bounding box center [435, 37] width 135 height 7
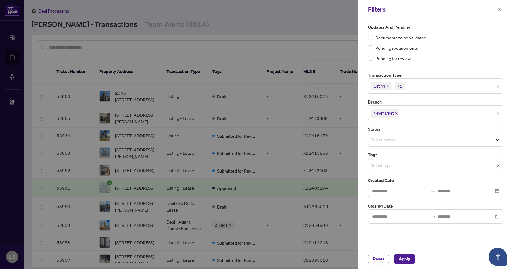
click at [385, 169] on input "search" at bounding box center [392, 165] width 43 height 7
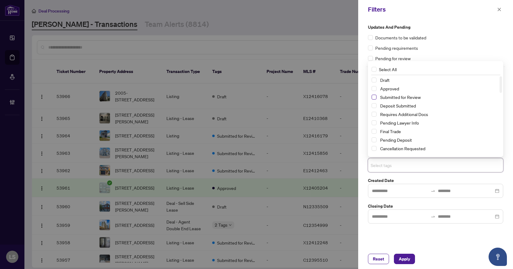
click at [373, 98] on span "Select Submitted for Review" at bounding box center [374, 97] width 5 height 5
click at [374, 149] on span "Select Cancellation Requested" at bounding box center [374, 148] width 5 height 5
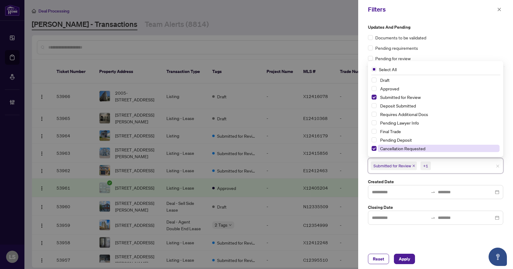
scroll to position [31, 0]
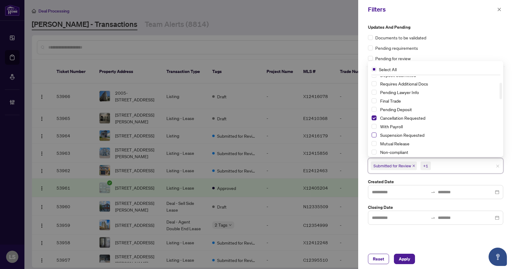
click at [373, 135] on span "Select Suspension Requested" at bounding box center [374, 135] width 5 height 5
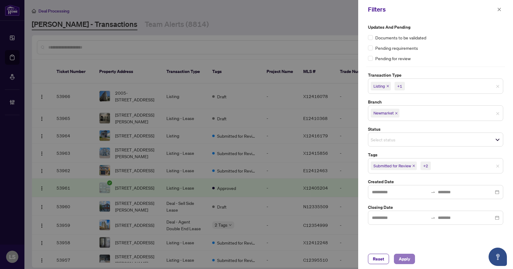
click at [400, 260] on span "Apply" at bounding box center [404, 259] width 11 height 10
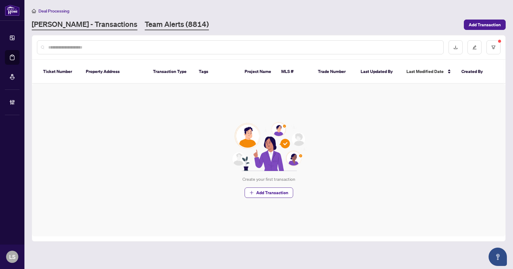
click at [155, 27] on link "Team Alerts (8814)" at bounding box center [177, 24] width 64 height 11
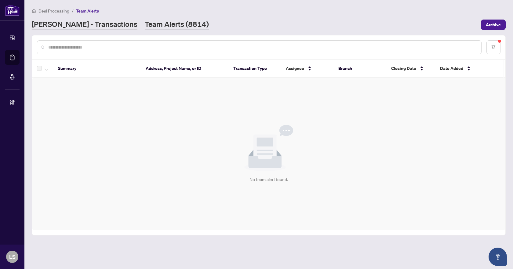
click at [59, 23] on link "[PERSON_NAME] - Transactions" at bounding box center [85, 24] width 106 height 11
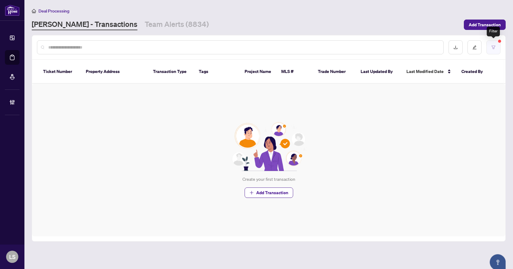
click at [496, 46] on button "button" at bounding box center [493, 47] width 14 height 14
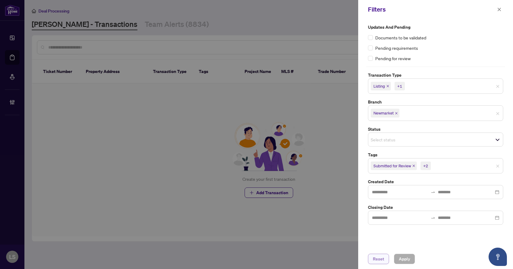
click at [378, 257] on span "Reset" at bounding box center [378, 259] width 11 height 10
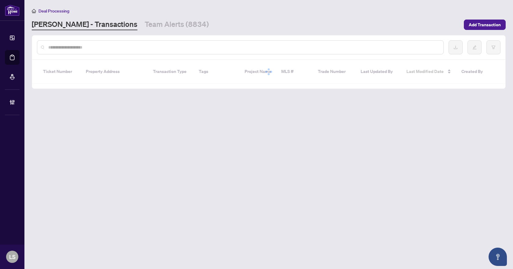
click at [125, 49] on input "text" at bounding box center [243, 47] width 390 height 7
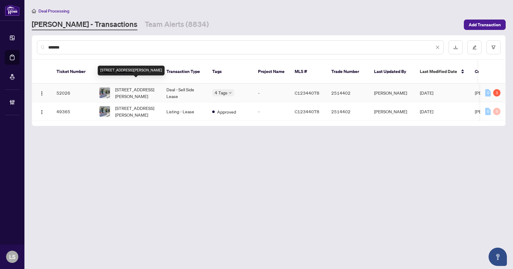
type input "*******"
click at [143, 86] on span "[STREET_ADDRESS][PERSON_NAME]" at bounding box center [136, 92] width 42 height 13
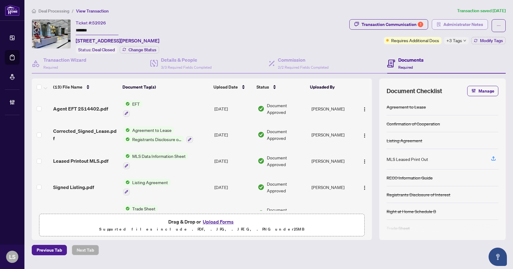
click at [466, 25] on span "Administrator Notes" at bounding box center [463, 25] width 40 height 10
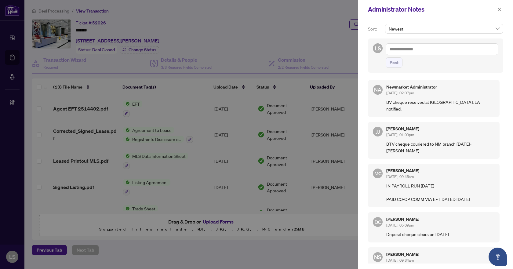
click at [413, 49] on textarea at bounding box center [442, 49] width 113 height 12
type textarea "**********"
click at [398, 64] on span "Post" at bounding box center [394, 63] width 9 height 10
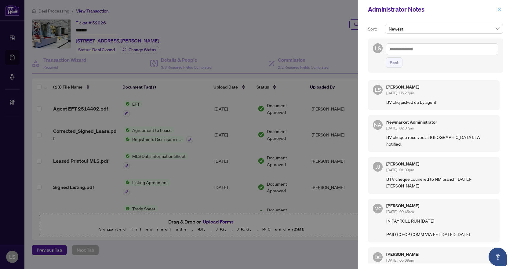
click at [497, 11] on icon "close" at bounding box center [499, 9] width 4 height 4
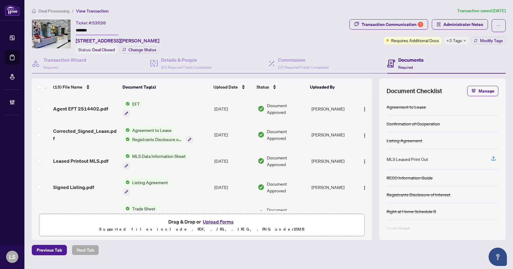
click at [56, 14] on div "Deal Processing / View Transaction Transaction saved 4 days ago Ticket #: 52026…" at bounding box center [268, 131] width 479 height 248
click at [57, 11] on span "Deal Processing" at bounding box center [53, 10] width 31 height 5
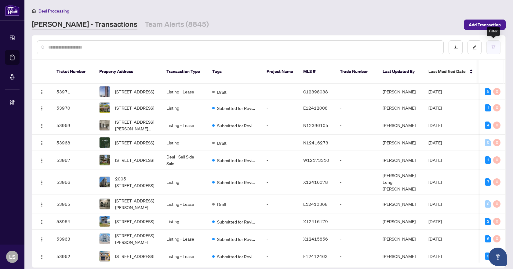
click at [497, 45] on button "button" at bounding box center [493, 47] width 14 height 14
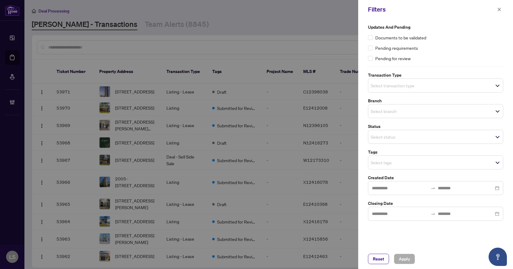
click at [401, 88] on input "search" at bounding box center [392, 85] width 43 height 7
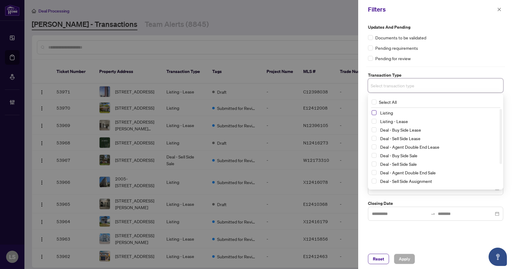
click at [374, 113] on span "Select Listing" at bounding box center [374, 112] width 5 height 5
click at [372, 121] on span "Select Listing - Lease" at bounding box center [374, 122] width 5 height 5
click at [445, 36] on div "Documents to be validated" at bounding box center [435, 37] width 135 height 7
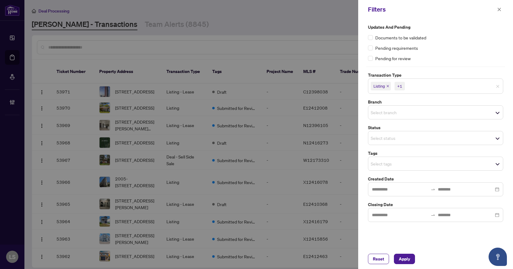
click at [385, 114] on input "search" at bounding box center [392, 112] width 43 height 7
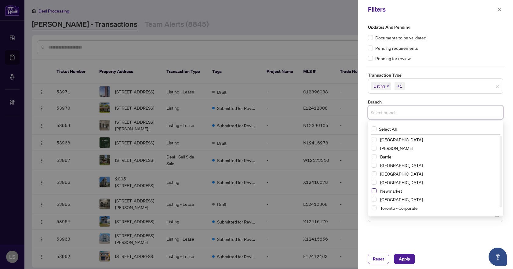
click at [375, 192] on span "Select Newmarket" at bounding box center [374, 190] width 5 height 5
click at [483, 55] on div "Pending for review" at bounding box center [435, 58] width 135 height 7
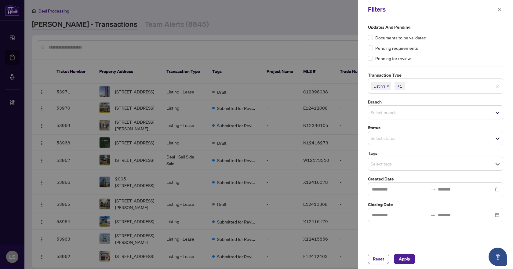
click at [402, 117] on span "Select branch" at bounding box center [435, 112] width 135 height 9
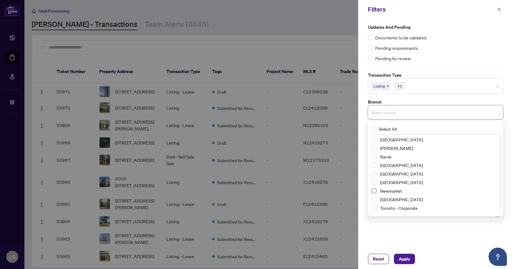
click at [373, 192] on span "Select Newmarket" at bounding box center [374, 190] width 5 height 5
click at [445, 50] on div "Pending requirements" at bounding box center [435, 48] width 135 height 7
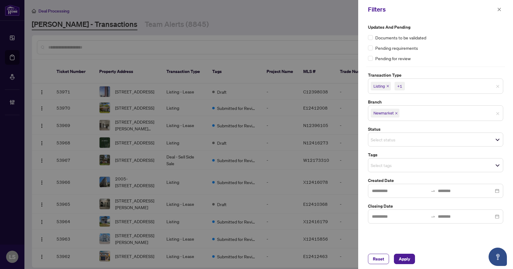
click at [377, 168] on input "search" at bounding box center [392, 165] width 43 height 7
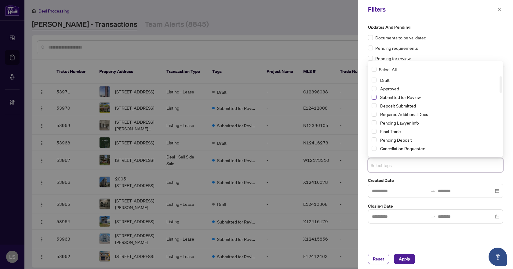
click at [373, 96] on span "Select Submitted for Review" at bounding box center [374, 97] width 5 height 5
click at [374, 148] on span "Select Cancellation Requested" at bounding box center [374, 148] width 5 height 5
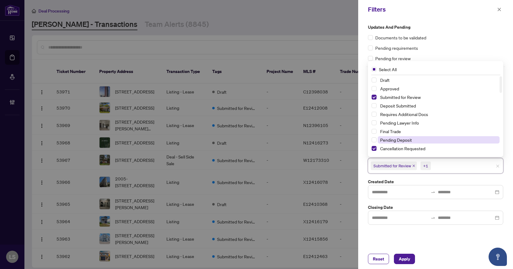
scroll to position [31, 0]
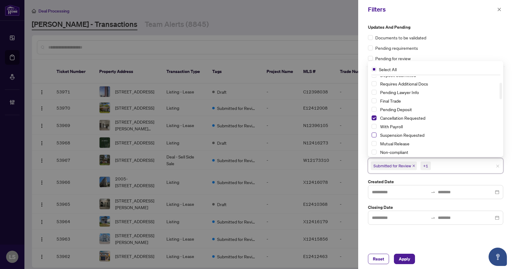
click at [375, 136] on span "Select Suspension Requested" at bounding box center [374, 135] width 5 height 5
click at [403, 262] on span "Apply" at bounding box center [404, 259] width 11 height 10
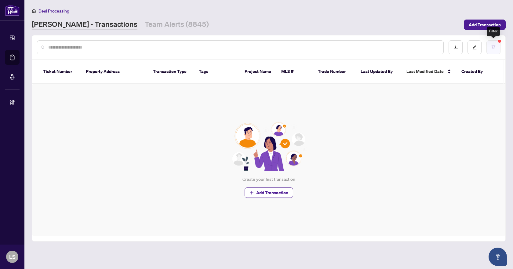
click at [494, 50] on button "button" at bounding box center [493, 47] width 14 height 14
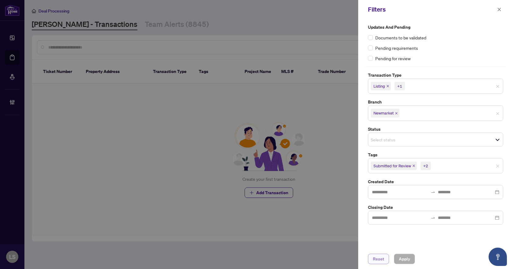
click at [378, 261] on span "Reset" at bounding box center [378, 259] width 11 height 10
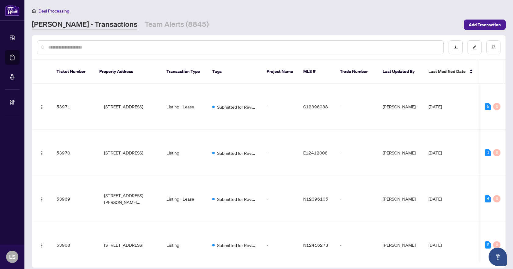
click at [86, 44] on input "text" at bounding box center [243, 47] width 390 height 7
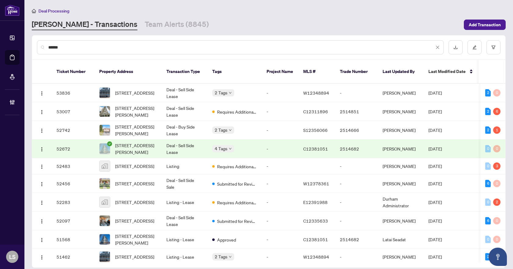
type input "*******"
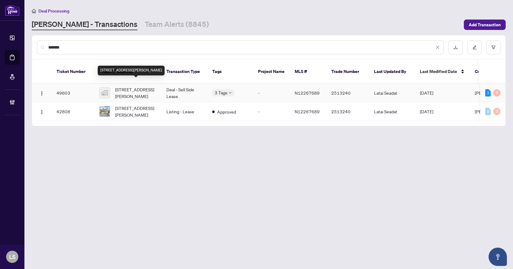
click at [135, 87] on span "28 Pridham Place, New Tecumseth, ON, Canada" at bounding box center [136, 92] width 42 height 13
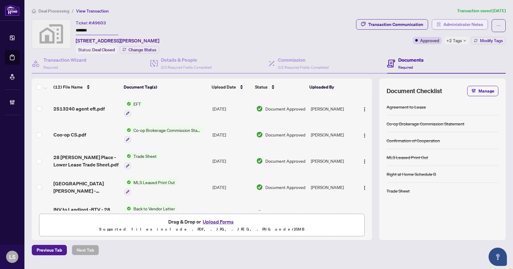
click at [458, 24] on span "Administrator Notes" at bounding box center [463, 25] width 40 height 10
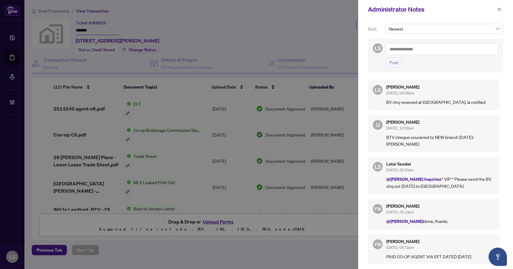
click at [402, 50] on textarea at bounding box center [442, 49] width 113 height 12
type textarea "**********"
click at [395, 64] on span "Post" at bounding box center [394, 63] width 9 height 10
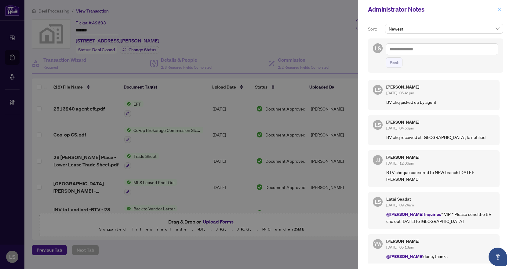
click at [501, 8] on icon "close" at bounding box center [499, 9] width 4 height 4
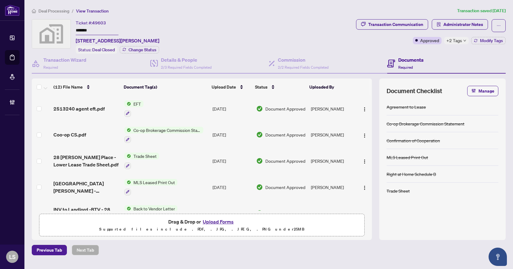
click at [55, 9] on span "Deal Processing" at bounding box center [53, 10] width 31 height 5
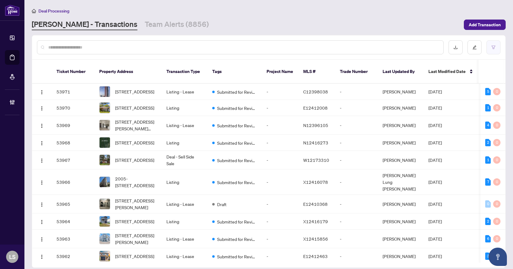
click at [497, 49] on button "button" at bounding box center [493, 47] width 14 height 14
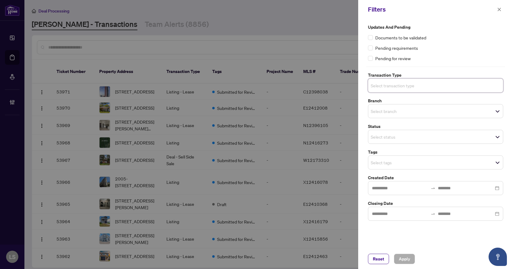
click at [391, 86] on input "search" at bounding box center [392, 85] width 43 height 7
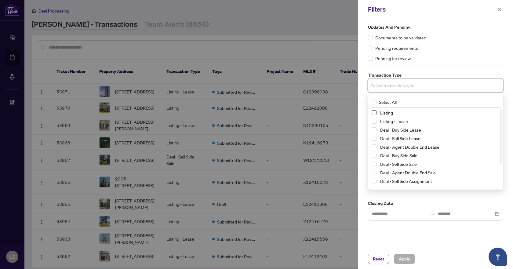
click at [373, 113] on span "Select Listing" at bounding box center [374, 112] width 5 height 5
click at [373, 122] on span "Select Listing - Lease" at bounding box center [374, 122] width 5 height 5
click at [470, 41] on div "Updates and Pending Documents to be validated Pending requirements Pending for …" at bounding box center [435, 43] width 135 height 38
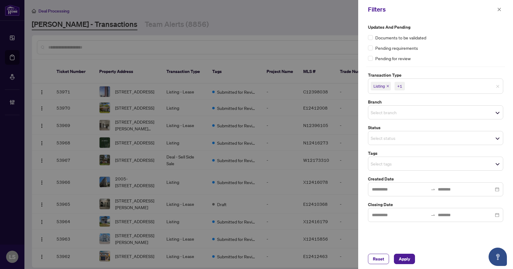
click at [393, 113] on input "search" at bounding box center [392, 112] width 43 height 7
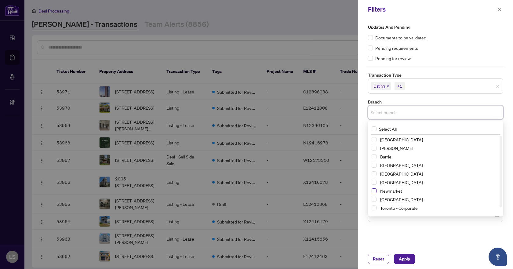
click at [374, 191] on span "Select Newmarket" at bounding box center [374, 190] width 5 height 5
click at [454, 48] on div "Pending requirements" at bounding box center [435, 48] width 135 height 7
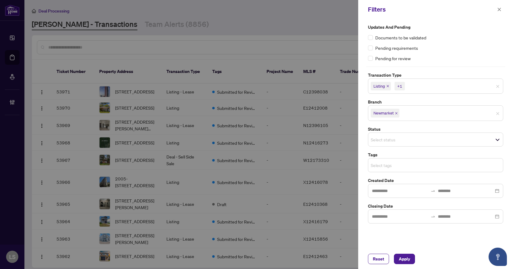
click at [376, 165] on input "search" at bounding box center [392, 165] width 43 height 7
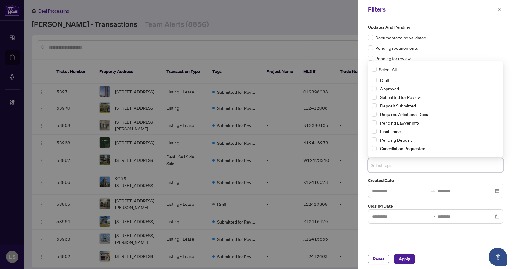
click at [461, 30] on label "Updates and Pending" at bounding box center [435, 27] width 135 height 7
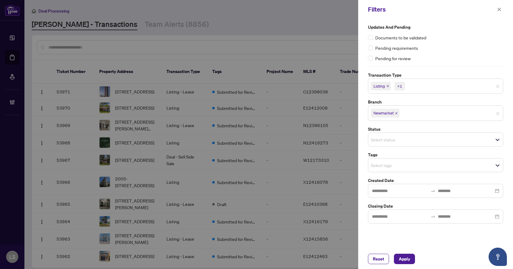
click at [388, 167] on input "search" at bounding box center [392, 165] width 43 height 7
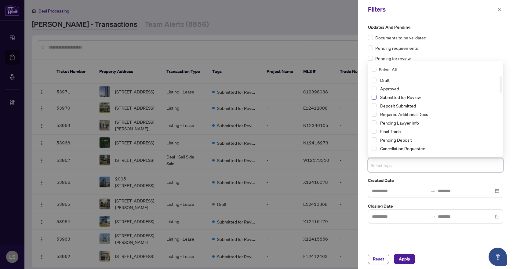
click at [373, 97] on span "Select Submitted for Review" at bounding box center [374, 97] width 5 height 5
click at [375, 147] on span "Select Cancellation Requested" at bounding box center [374, 148] width 5 height 5
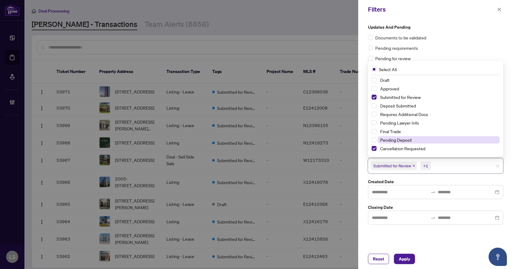
scroll to position [31, 0]
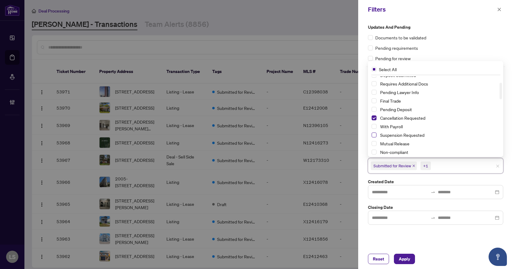
click at [374, 134] on span "Select Suspension Requested" at bounding box center [374, 135] width 5 height 5
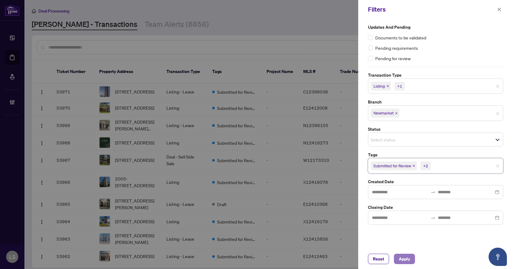
click at [405, 258] on span "Apply" at bounding box center [404, 259] width 11 height 10
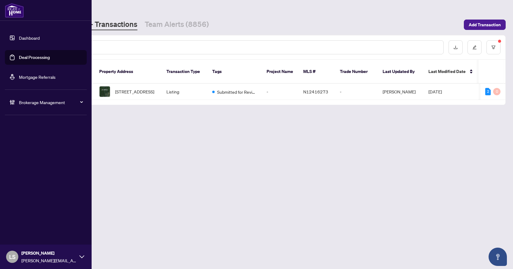
click at [26, 101] on span "Brokerage Management" at bounding box center [51, 102] width 64 height 7
click at [37, 147] on link "Manage Agents" at bounding box center [28, 146] width 30 height 5
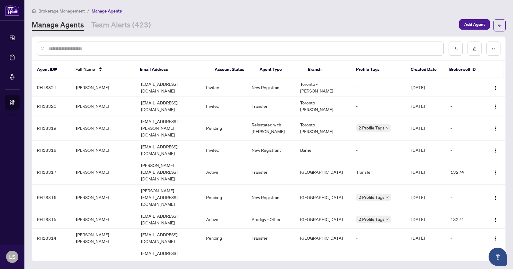
click at [101, 49] on input "text" at bounding box center [243, 48] width 390 height 7
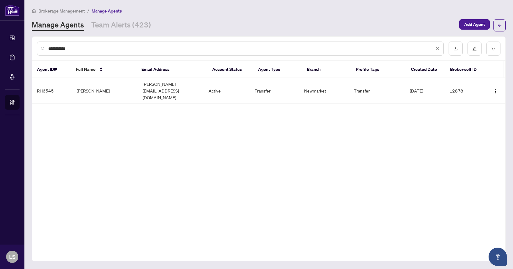
type input "**********"
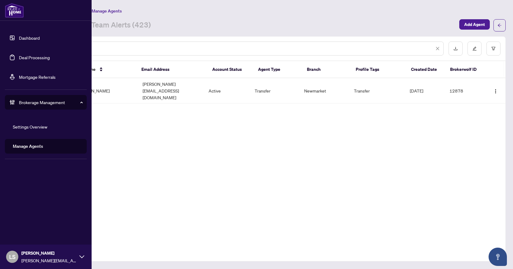
click at [37, 55] on link "Deal Processing" at bounding box center [34, 57] width 31 height 5
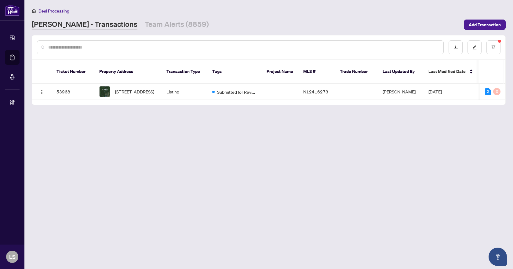
click at [133, 50] on div at bounding box center [240, 47] width 407 height 14
